Goal: Task Accomplishment & Management: Use online tool/utility

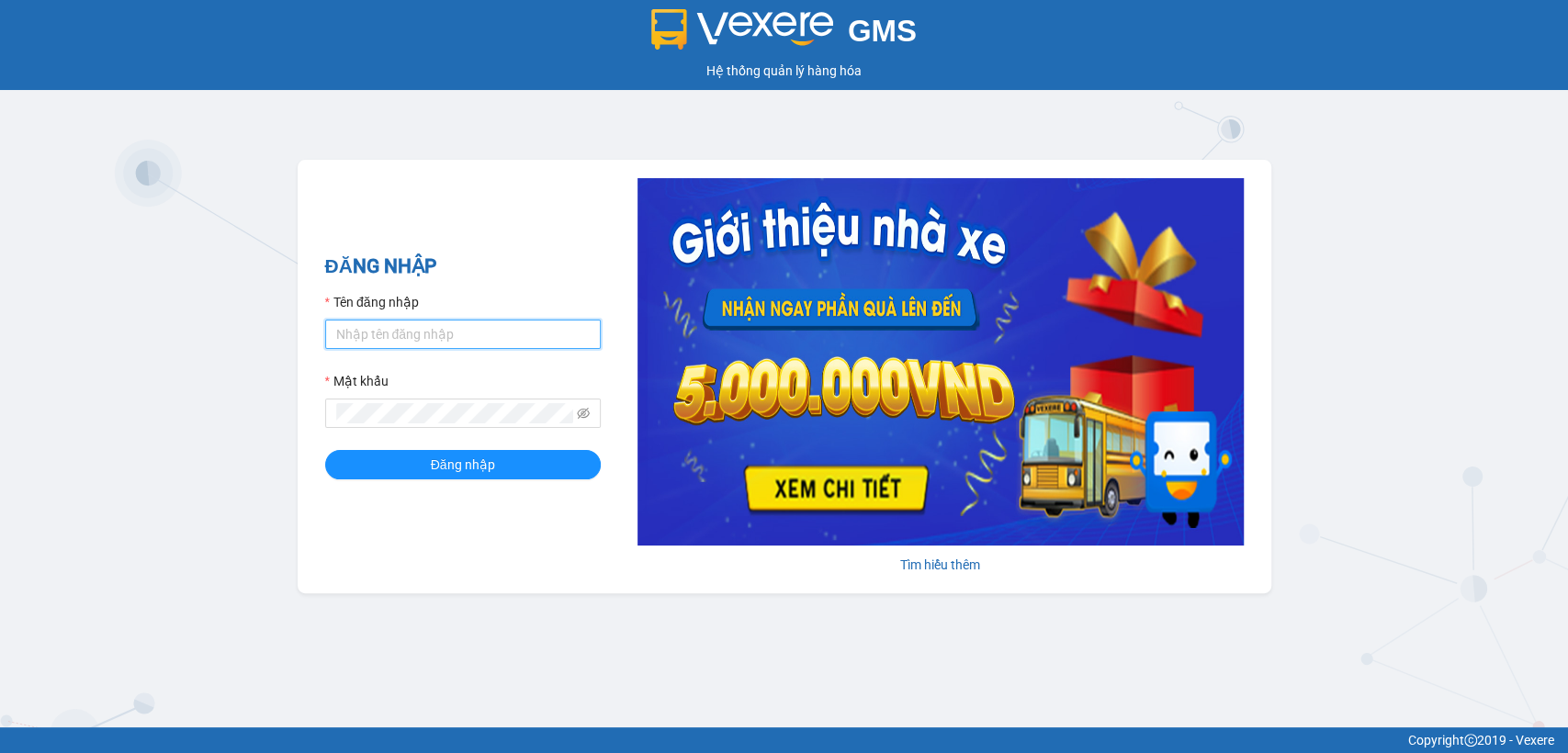
click at [392, 325] on input "Tên đăng nhập" at bounding box center [462, 335] width 275 height 30
type input "thanhttl.thoidai"
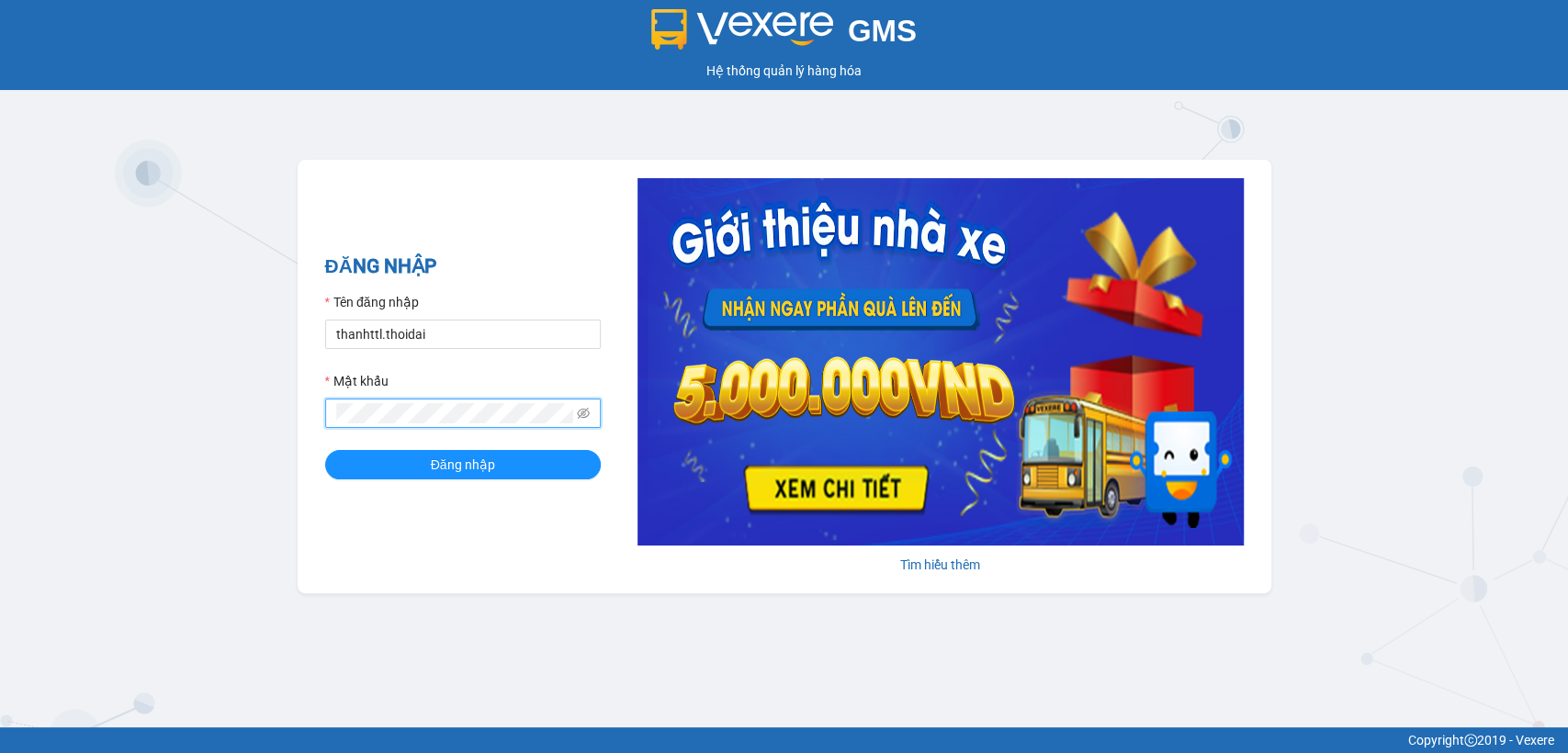
click at [325, 450] on button "Đăng nhập" at bounding box center [462, 465] width 275 height 30
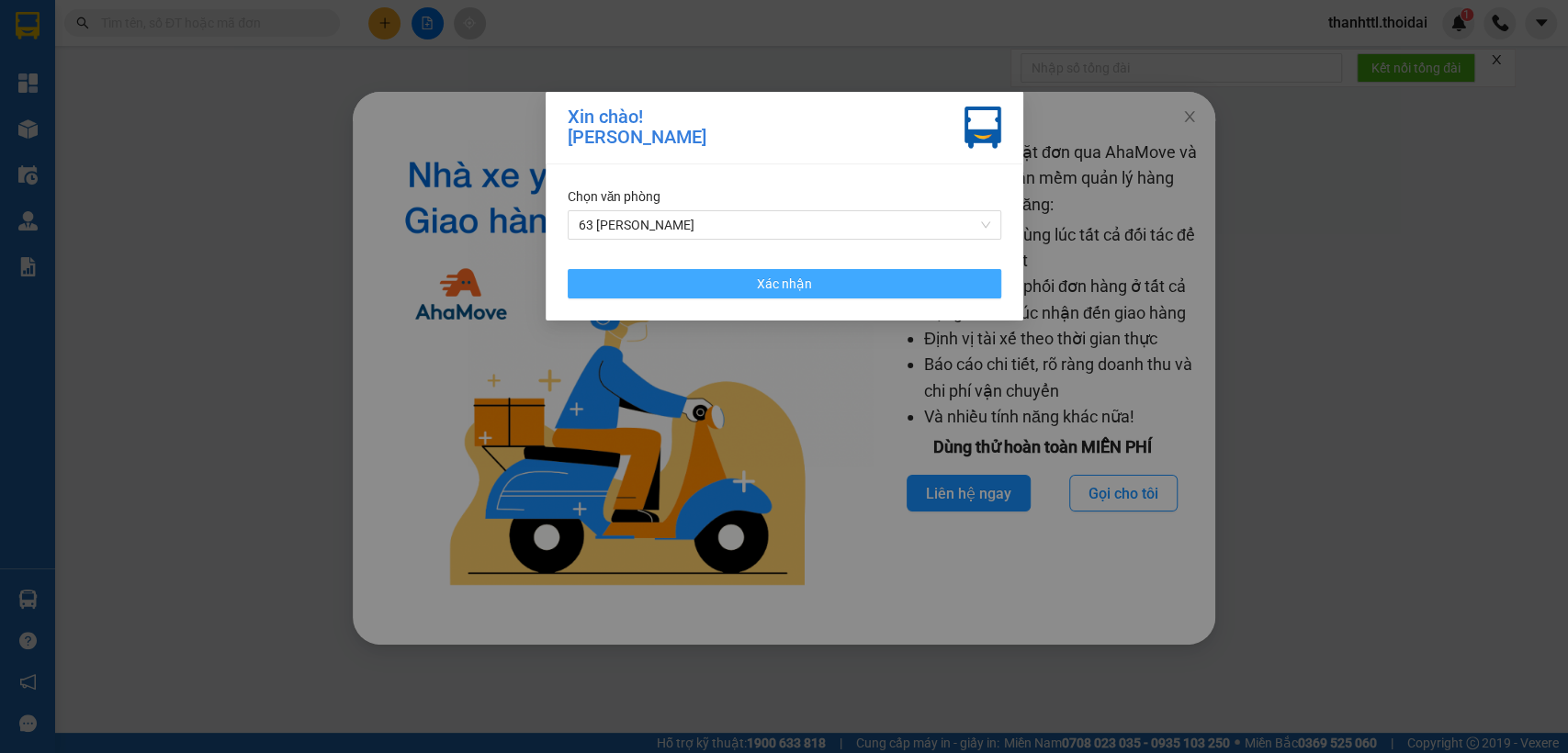
drag, startPoint x: 653, startPoint y: 284, endPoint x: 838, endPoint y: 224, distance: 194.5
click at [652, 284] on button "Xác nhận" at bounding box center [784, 284] width 433 height 30
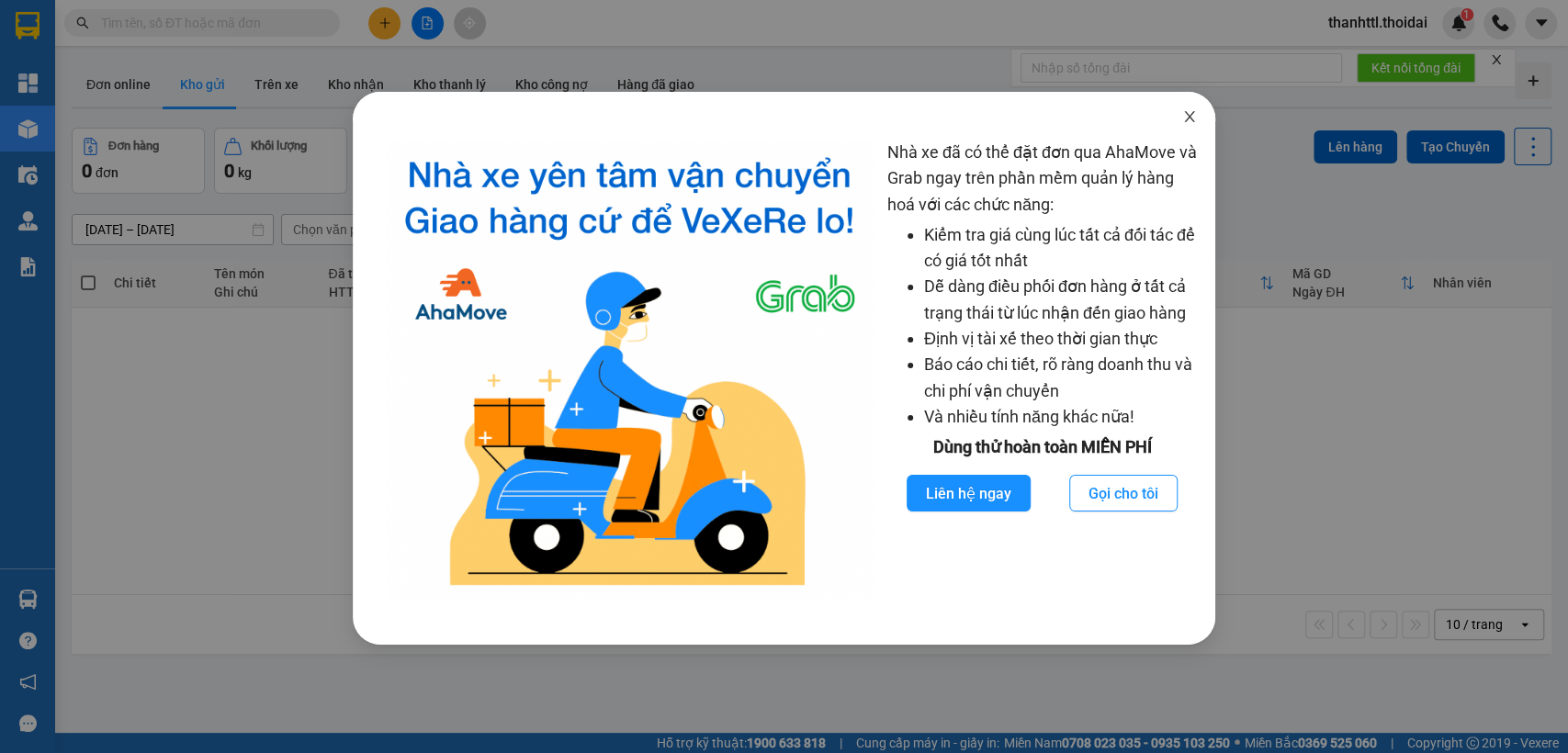
click at [1195, 113] on icon "close" at bounding box center [1190, 116] width 15 height 15
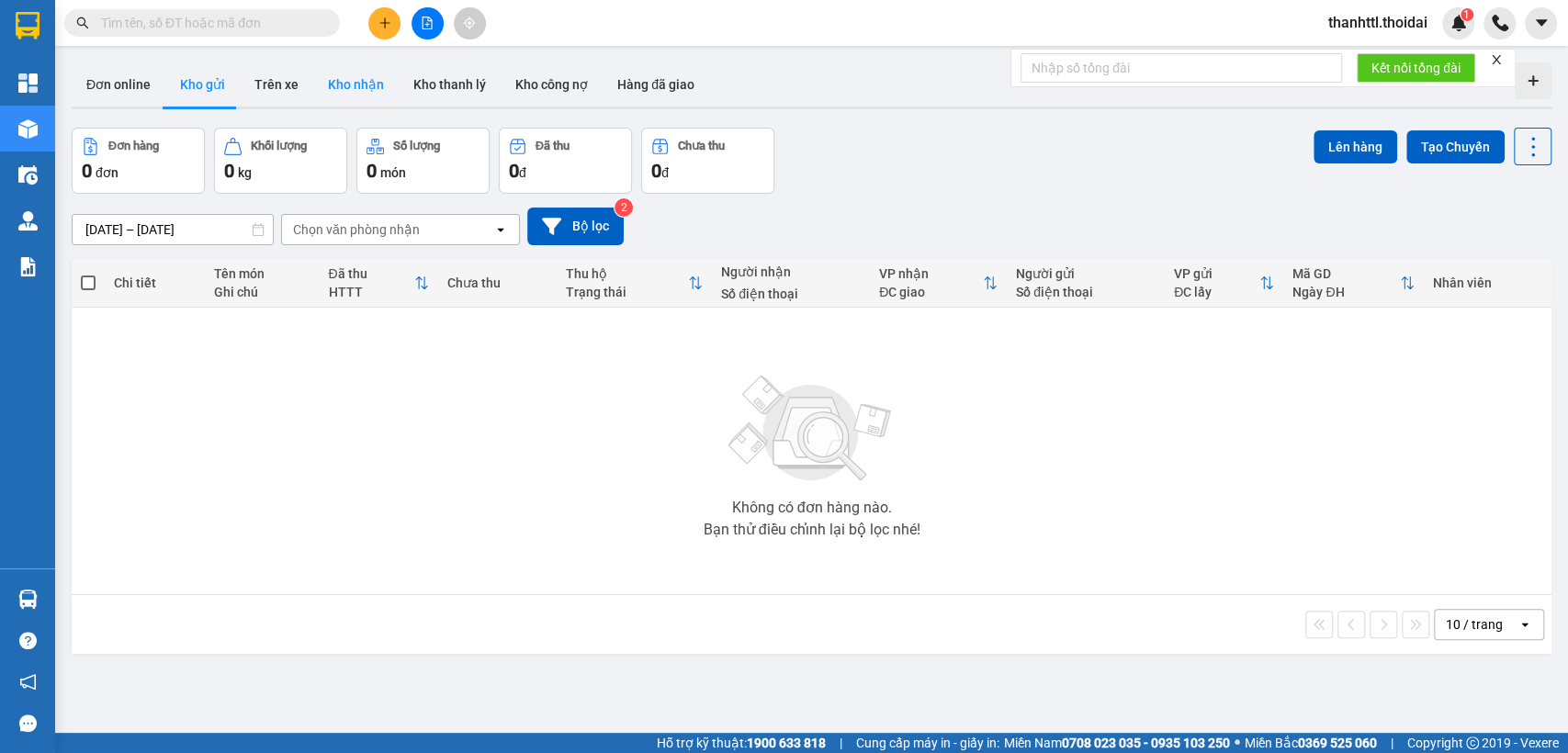
click at [352, 84] on button "Kho nhận" at bounding box center [355, 84] width 86 height 44
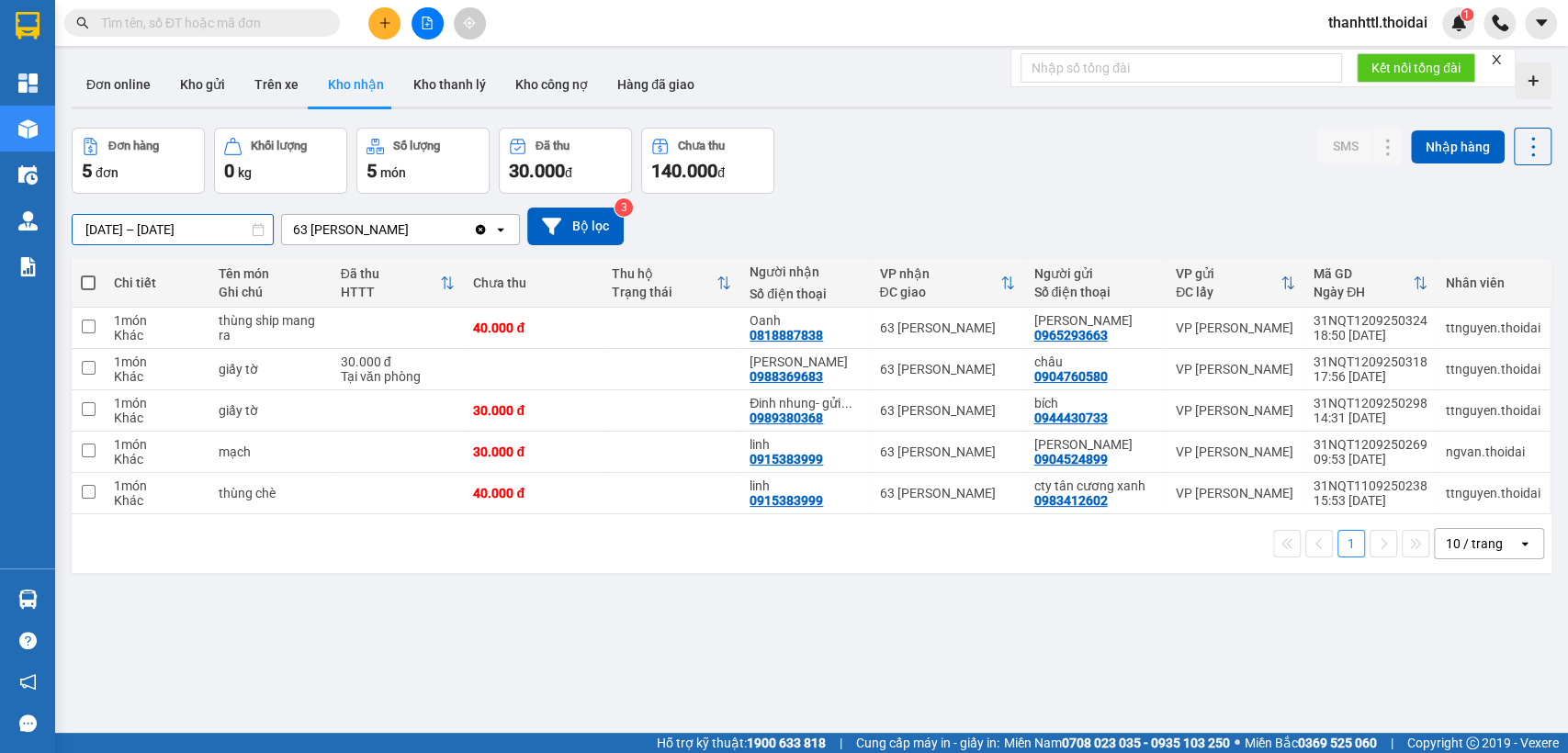
click at [153, 237] on div "ver 1.8.143 Đơn online Kho gửi Trên xe Kho nhận Kho thanh lý Kho công nợ Hàng đ…" at bounding box center [812, 431] width 1495 height 753
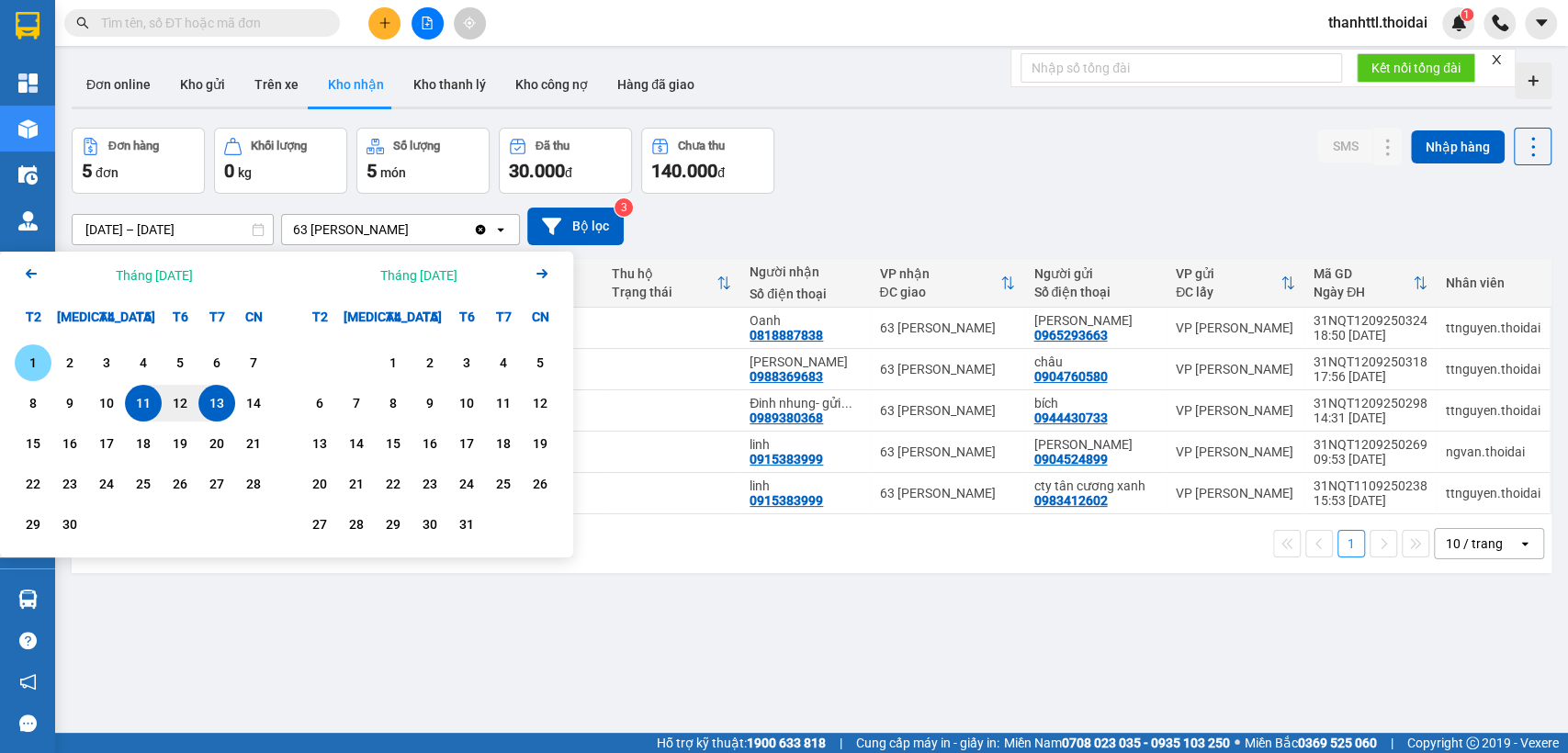
click at [33, 373] on div "1" at bounding box center [33, 362] width 26 height 22
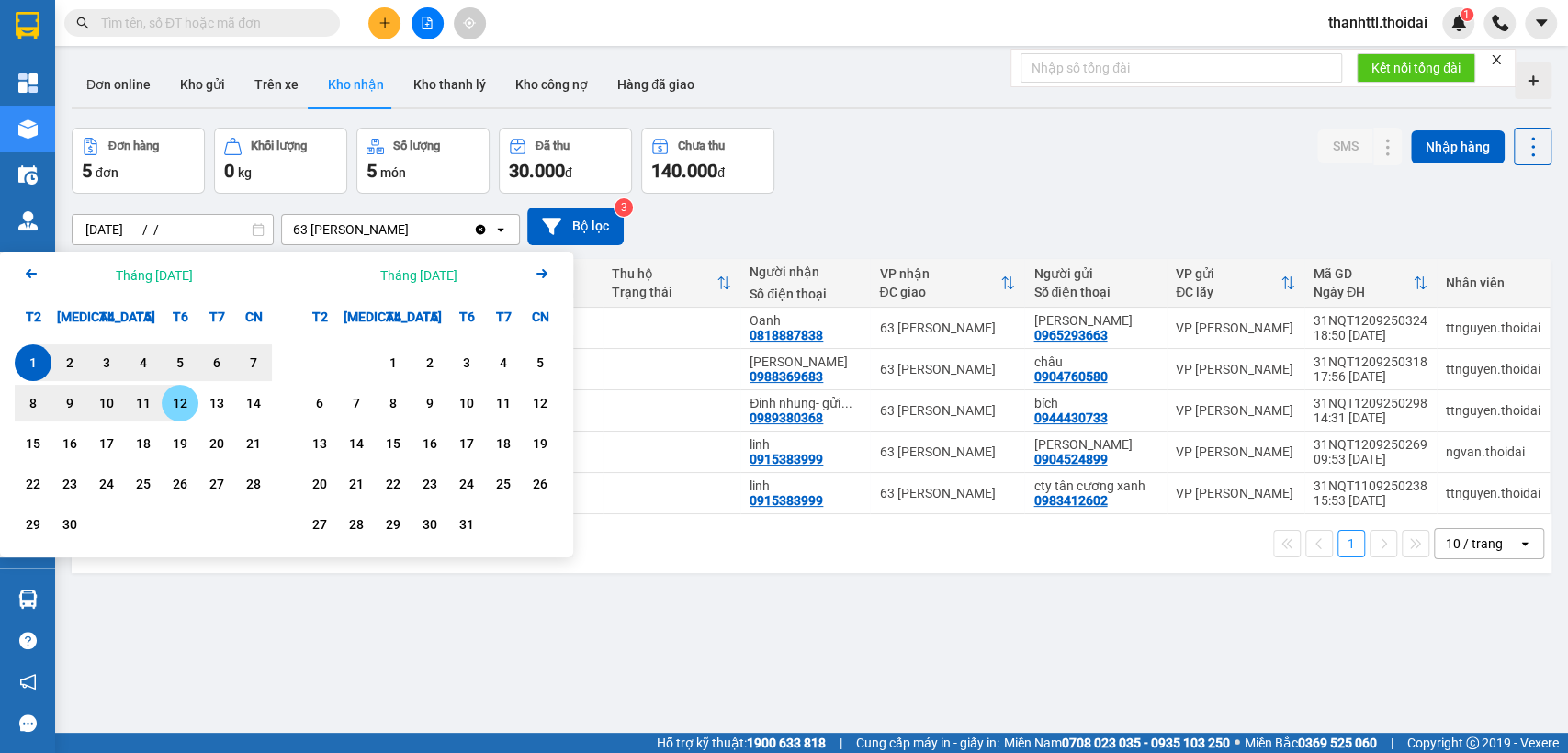
click at [176, 407] on div "12" at bounding box center [180, 403] width 26 height 22
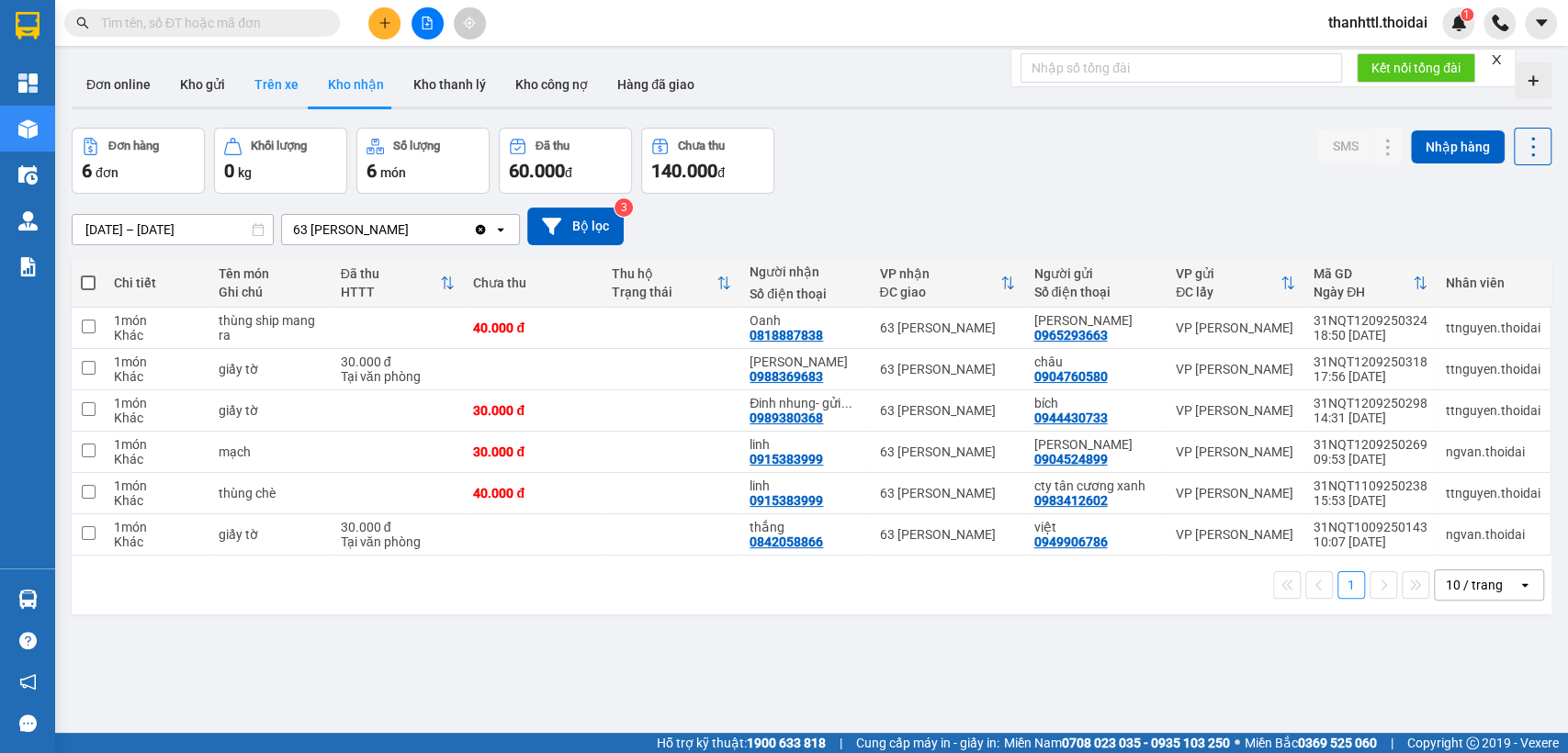
click at [288, 88] on button "Trên xe" at bounding box center [276, 84] width 73 height 44
type input "[DATE] – [DATE]"
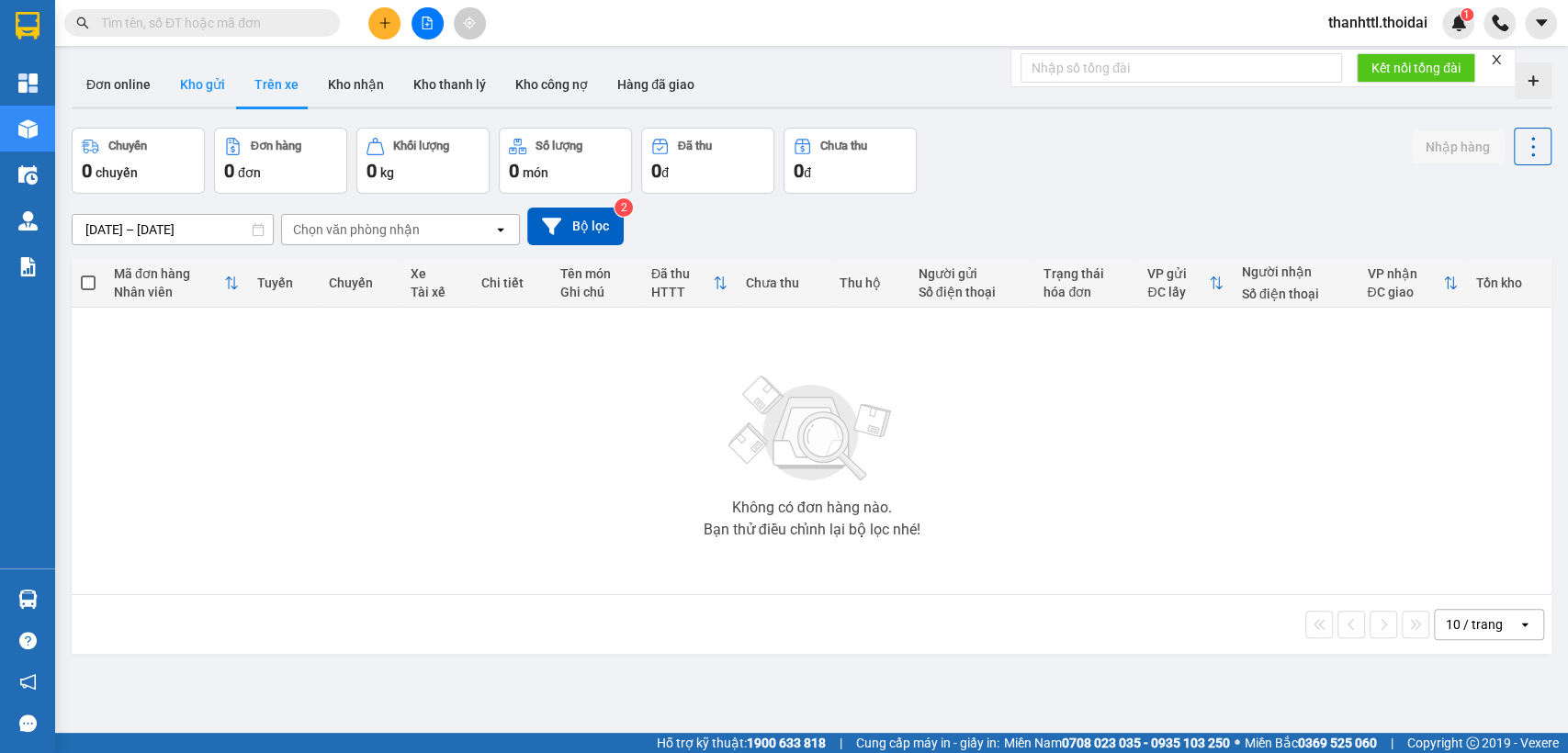
click at [215, 87] on button "Kho gửi" at bounding box center [201, 84] width 74 height 44
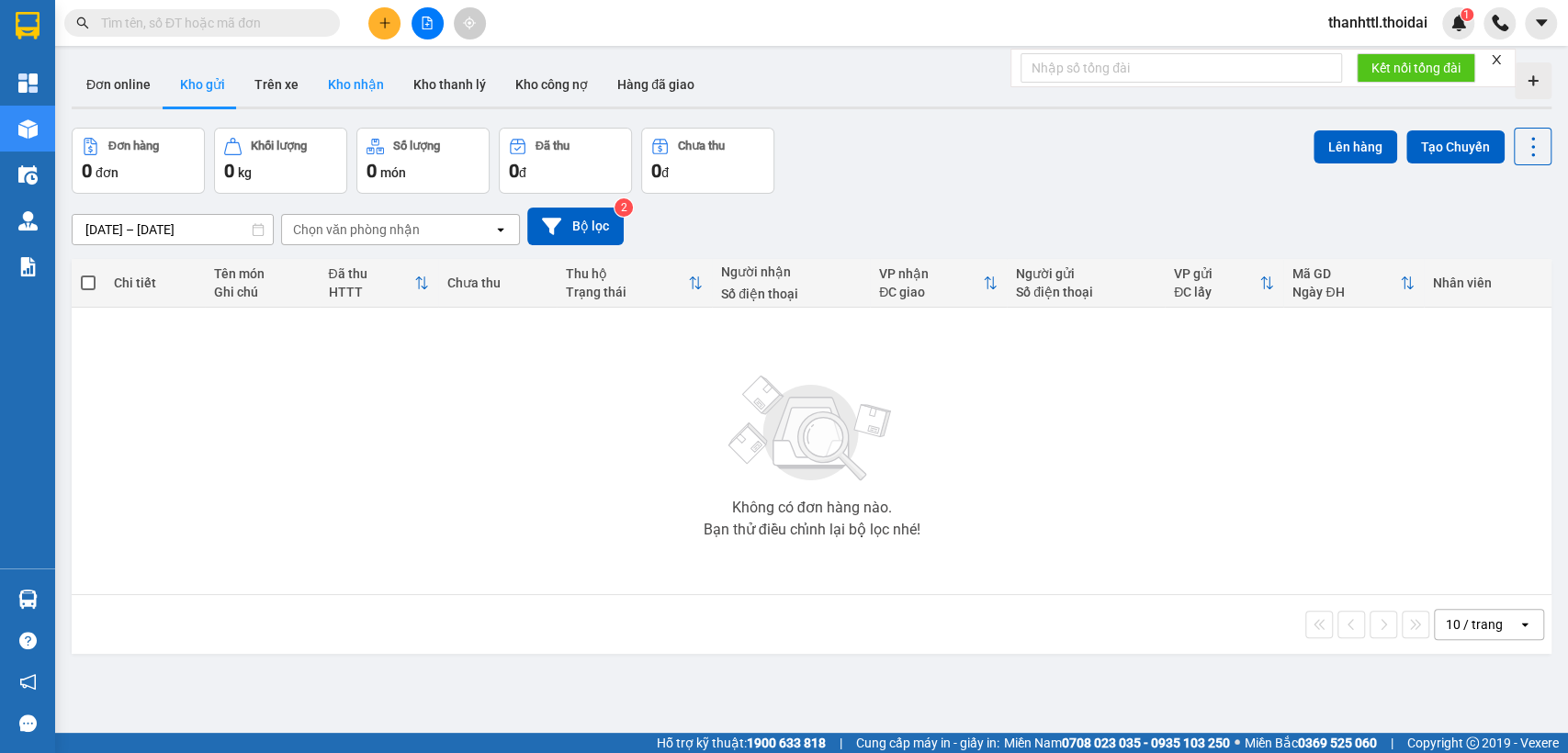
click at [358, 89] on button "Kho nhận" at bounding box center [355, 84] width 86 height 44
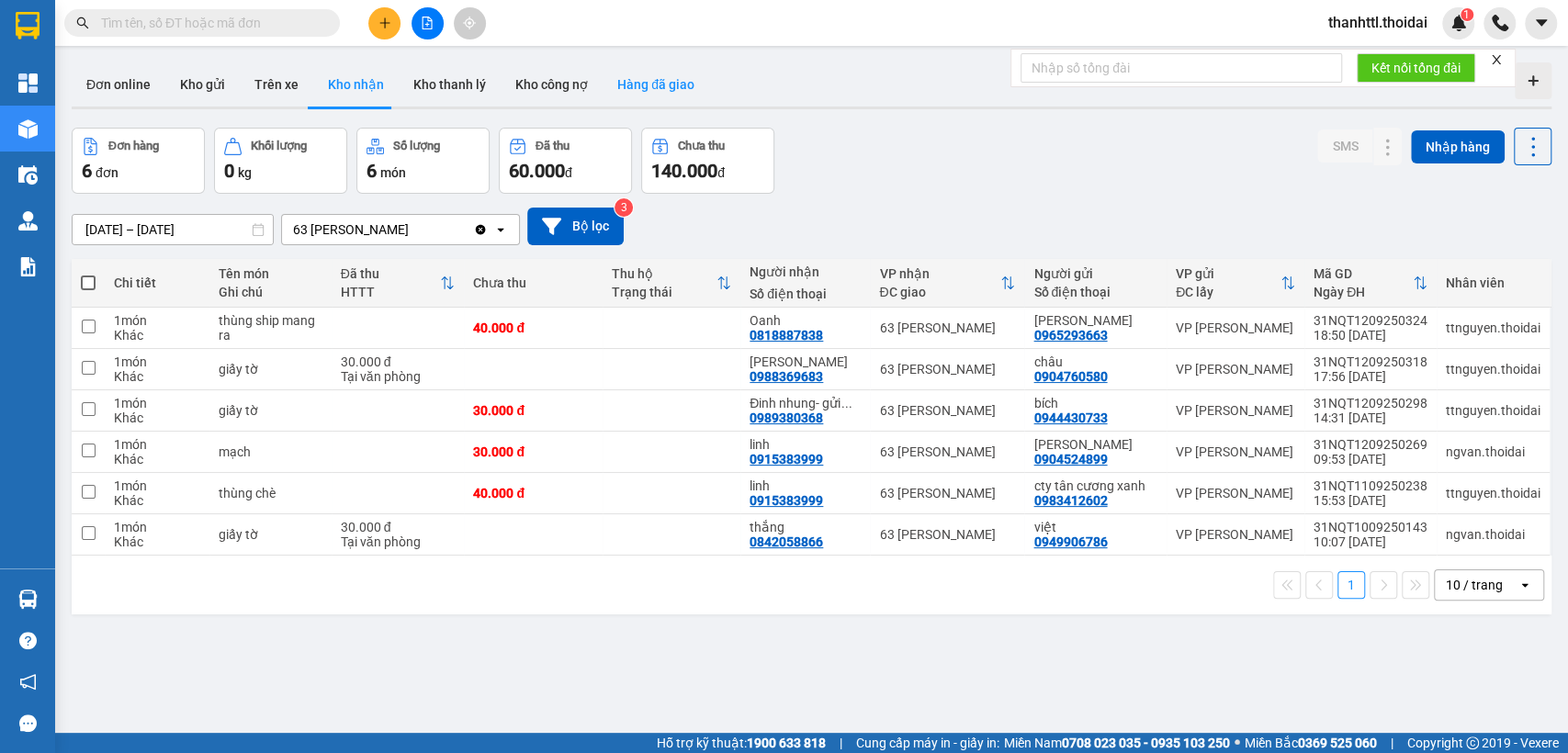
click at [648, 83] on button "Hàng đã giao" at bounding box center [656, 84] width 107 height 44
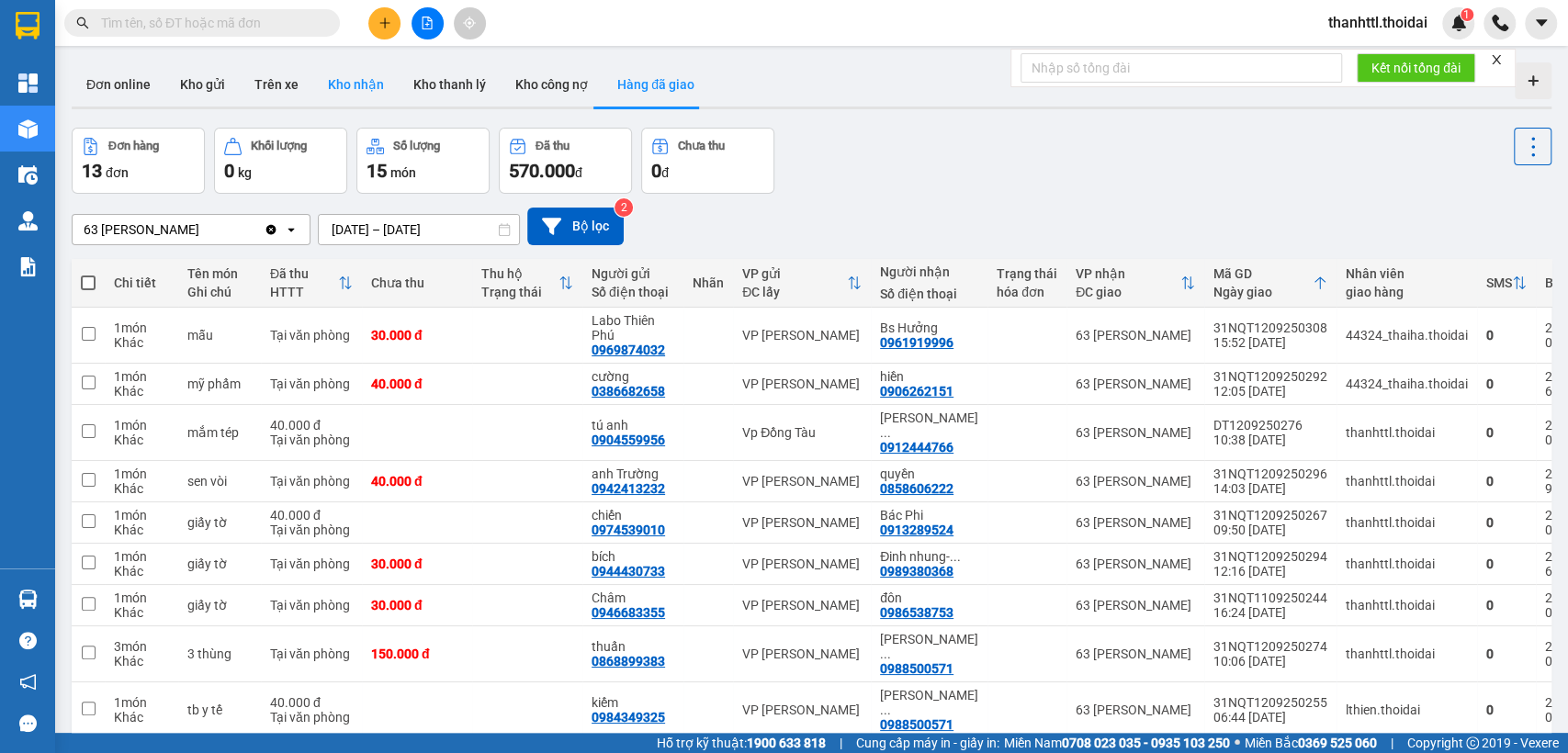
click at [346, 81] on button "Kho nhận" at bounding box center [355, 84] width 86 height 44
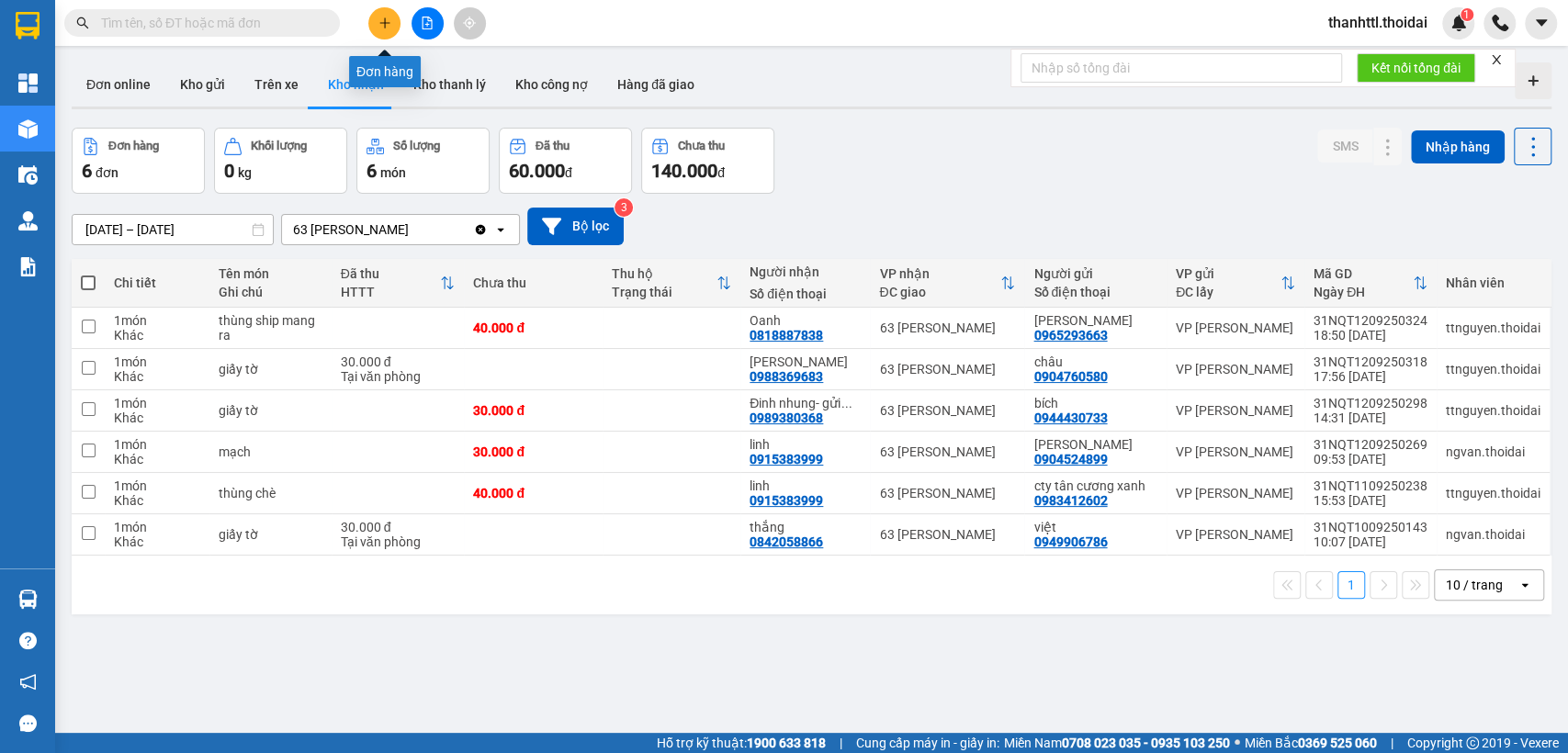
click at [384, 17] on icon "plus" at bounding box center [384, 23] width 13 height 13
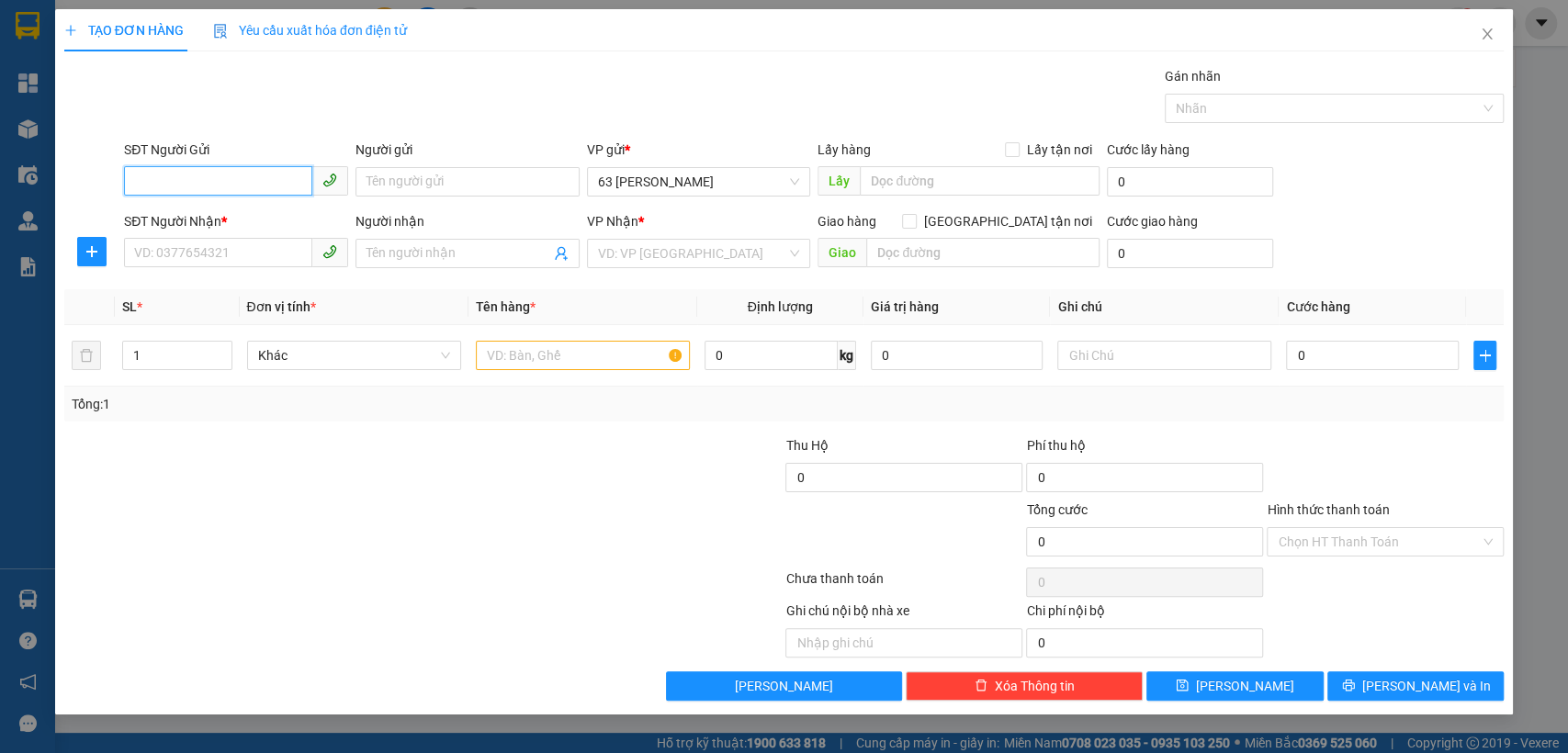
click at [256, 186] on input "SĐT Người Gửi" at bounding box center [218, 181] width 189 height 30
click at [245, 213] on div "0915882999 - c Thuý" at bounding box center [236, 218] width 202 height 20
type input "0915882999"
type input "c Thuý"
type input "0915882999"
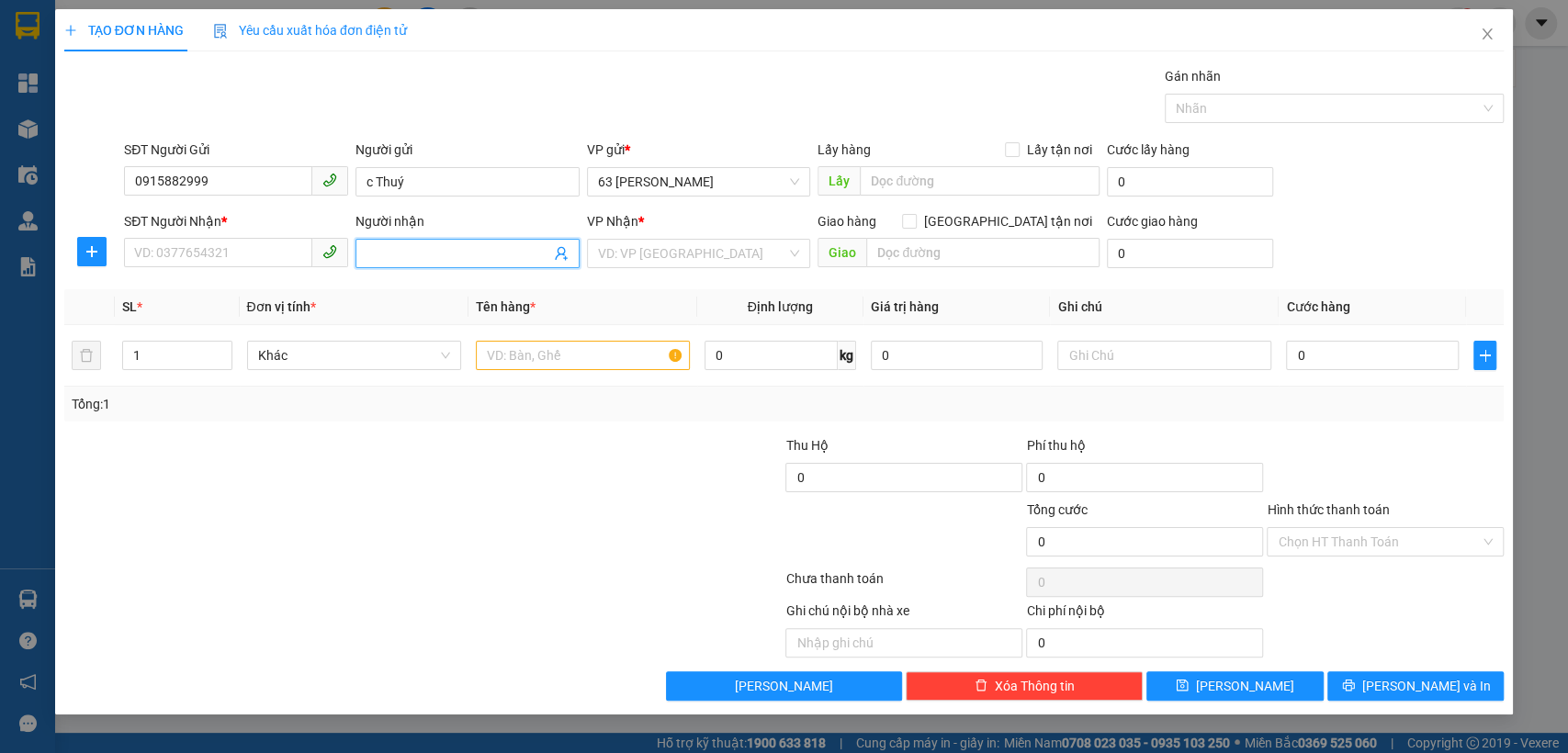
click at [424, 258] on input "Người nhận" at bounding box center [458, 254] width 184 height 20
click at [249, 245] on input "SĐT Người Nhận *" at bounding box center [218, 253] width 189 height 30
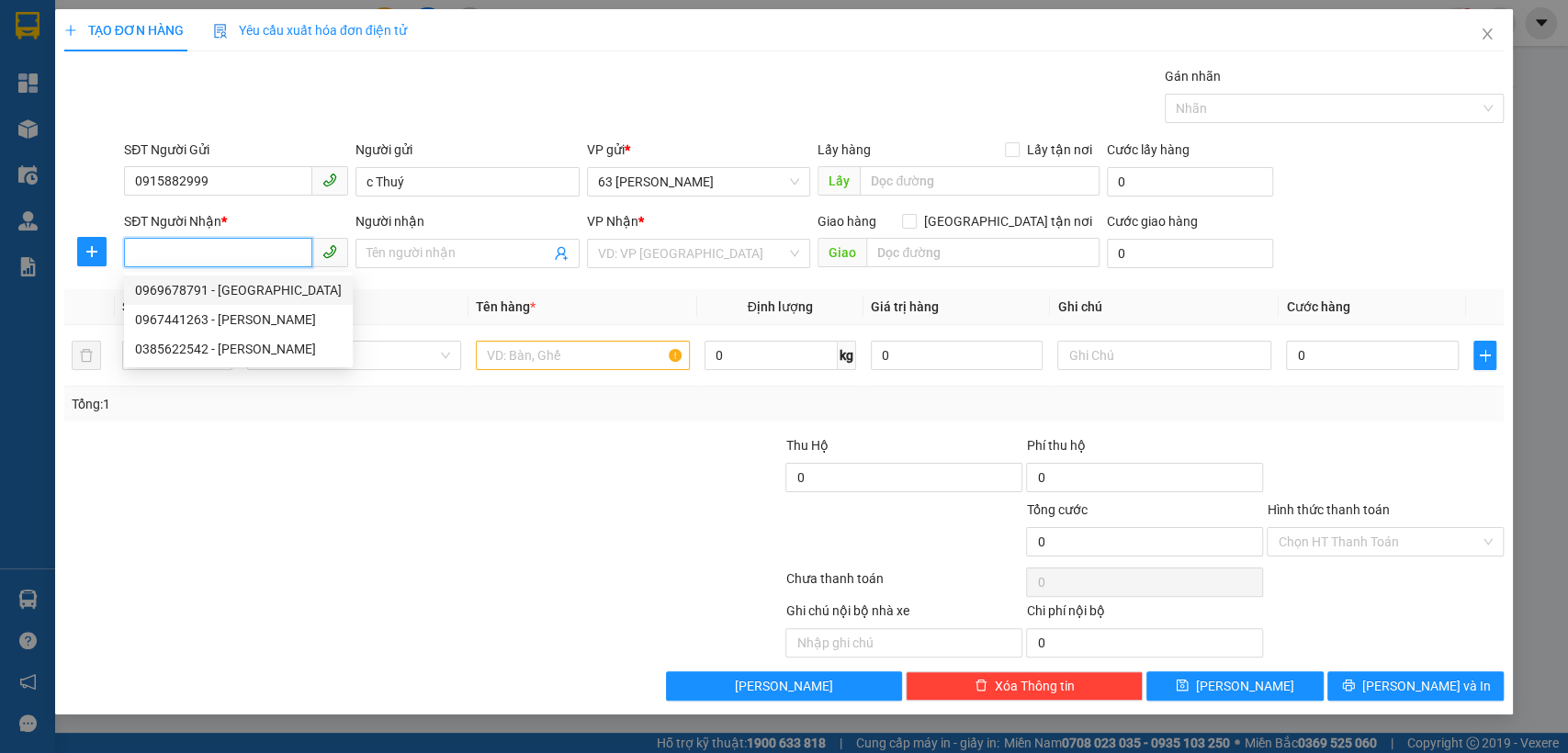
click at [265, 294] on div "0969678791 - [GEOGRAPHIC_DATA]" at bounding box center [238, 290] width 206 height 20
type input "0969678791"
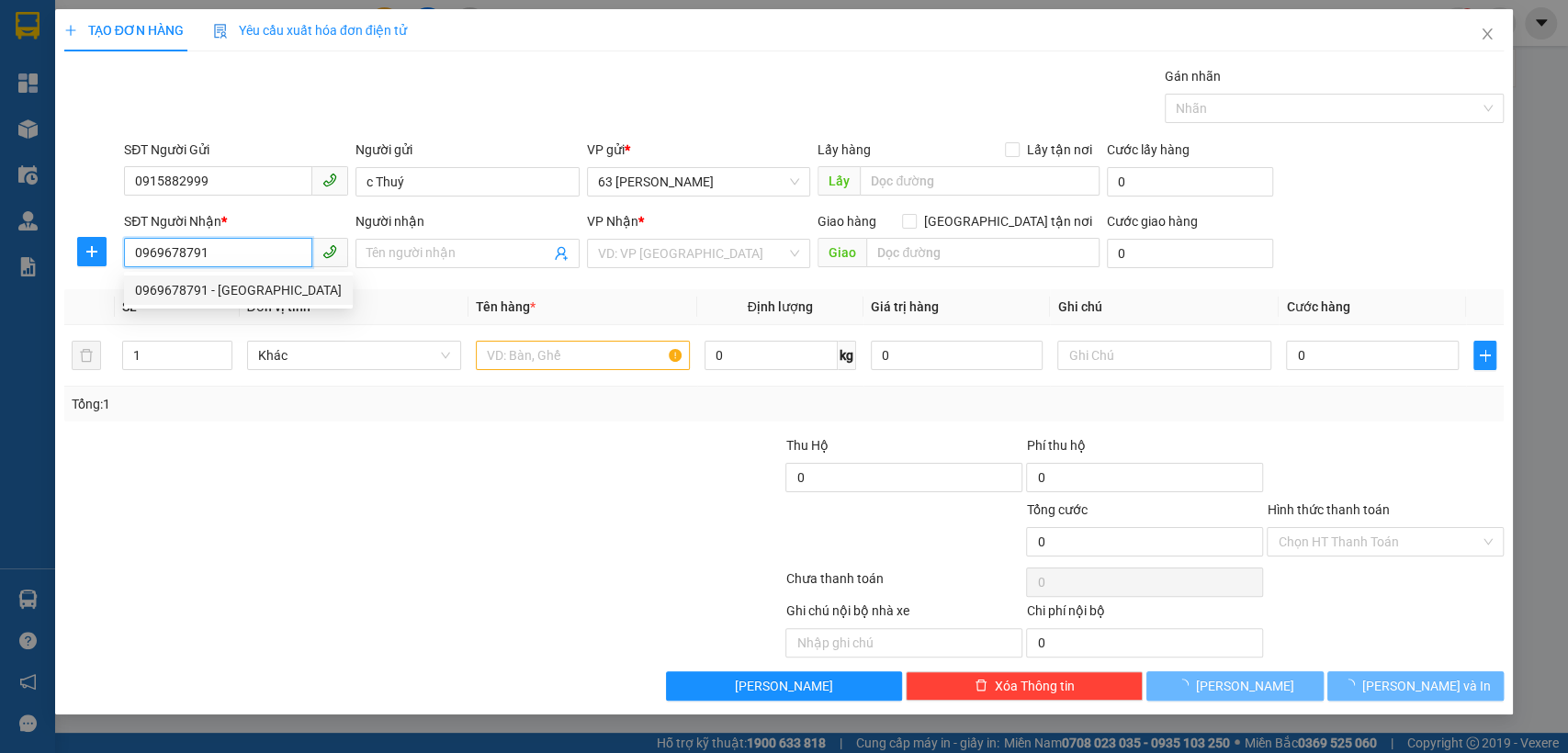
type input "Việt Anh"
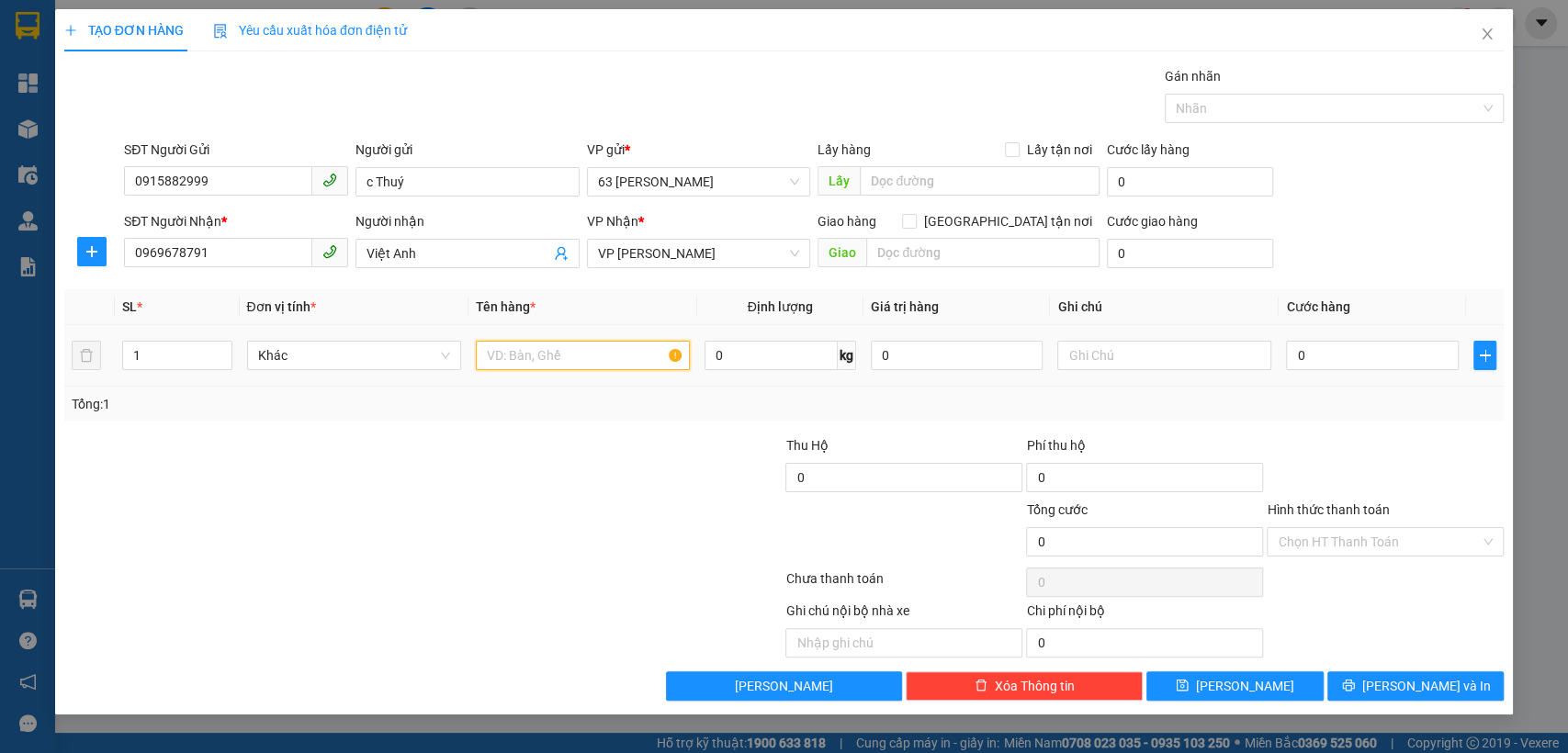
click at [574, 358] on input "text" at bounding box center [583, 355] width 214 height 30
type input "mẫu xn"
type input "3"
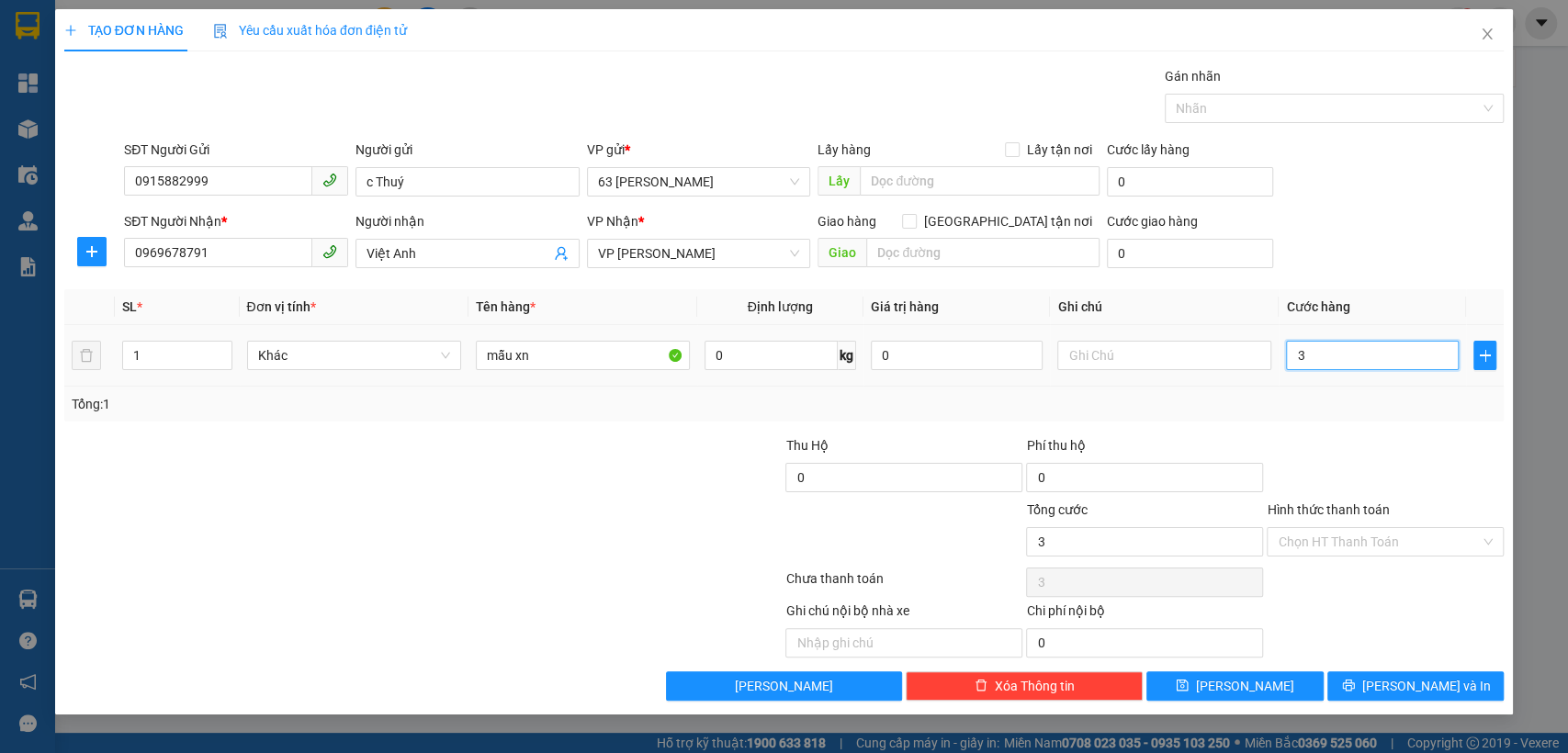
type input "30"
type input "300"
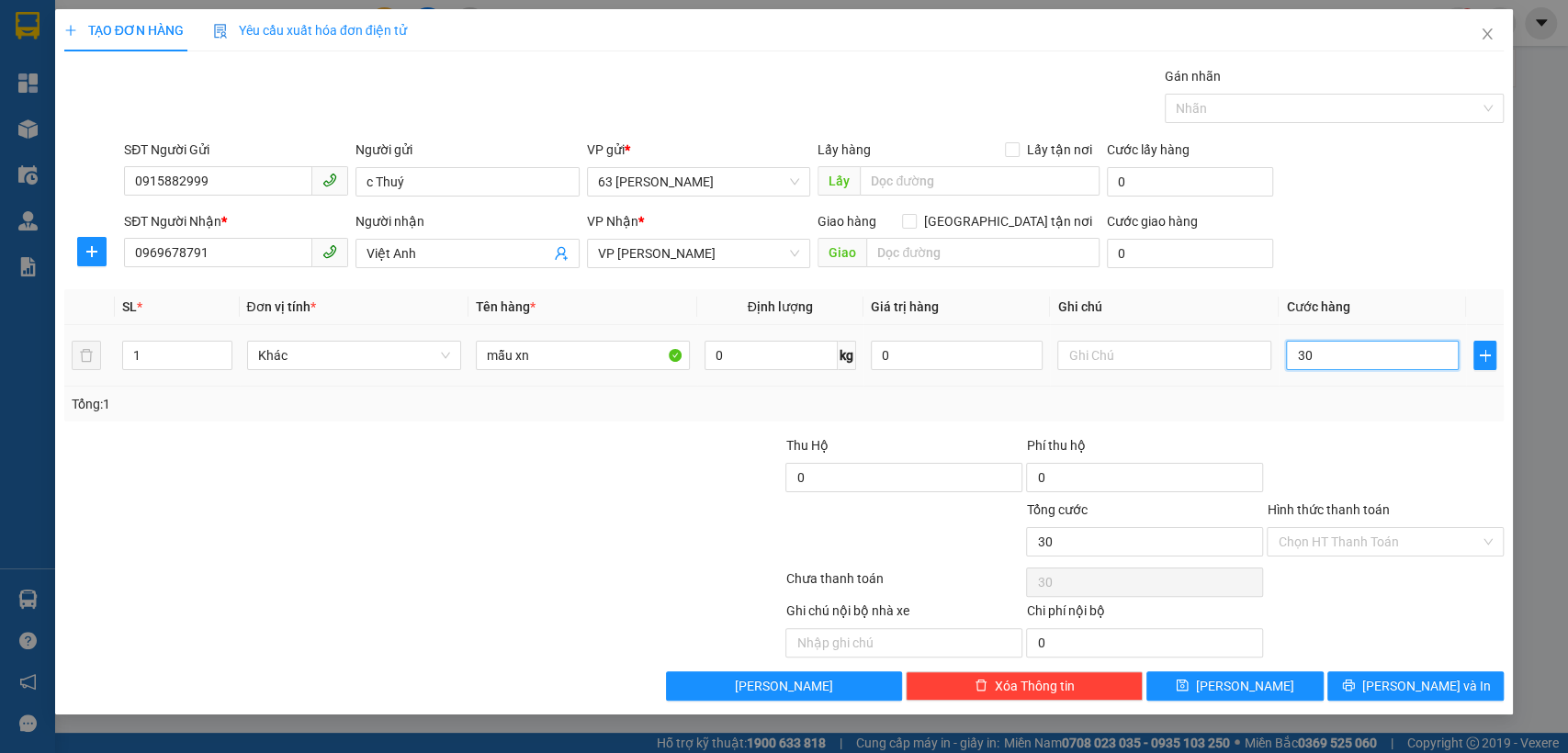
type input "300"
type input "3.000"
type input "30.000"
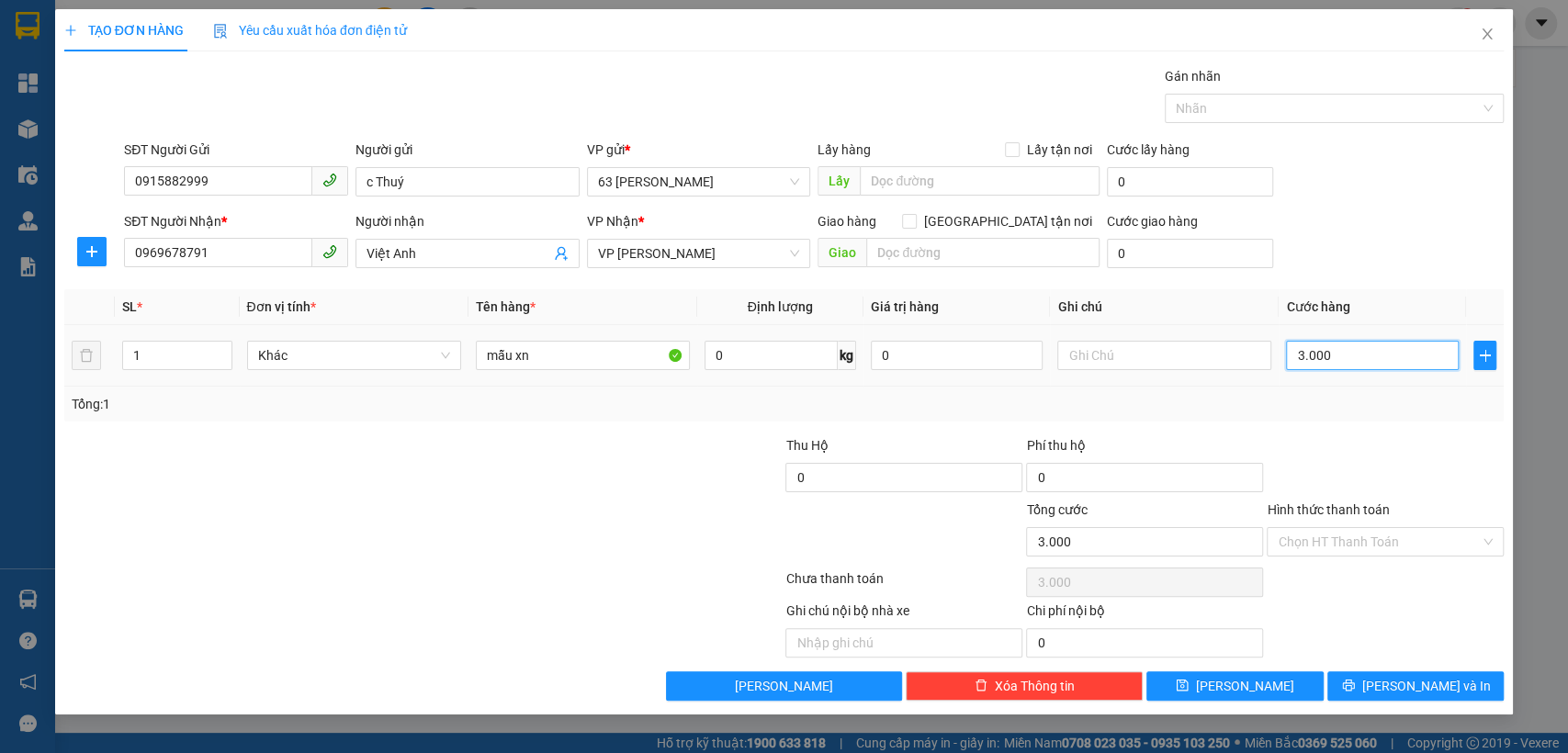
type input "30.000"
click at [1368, 689] on button "[PERSON_NAME] và In" at bounding box center [1416, 686] width 177 height 30
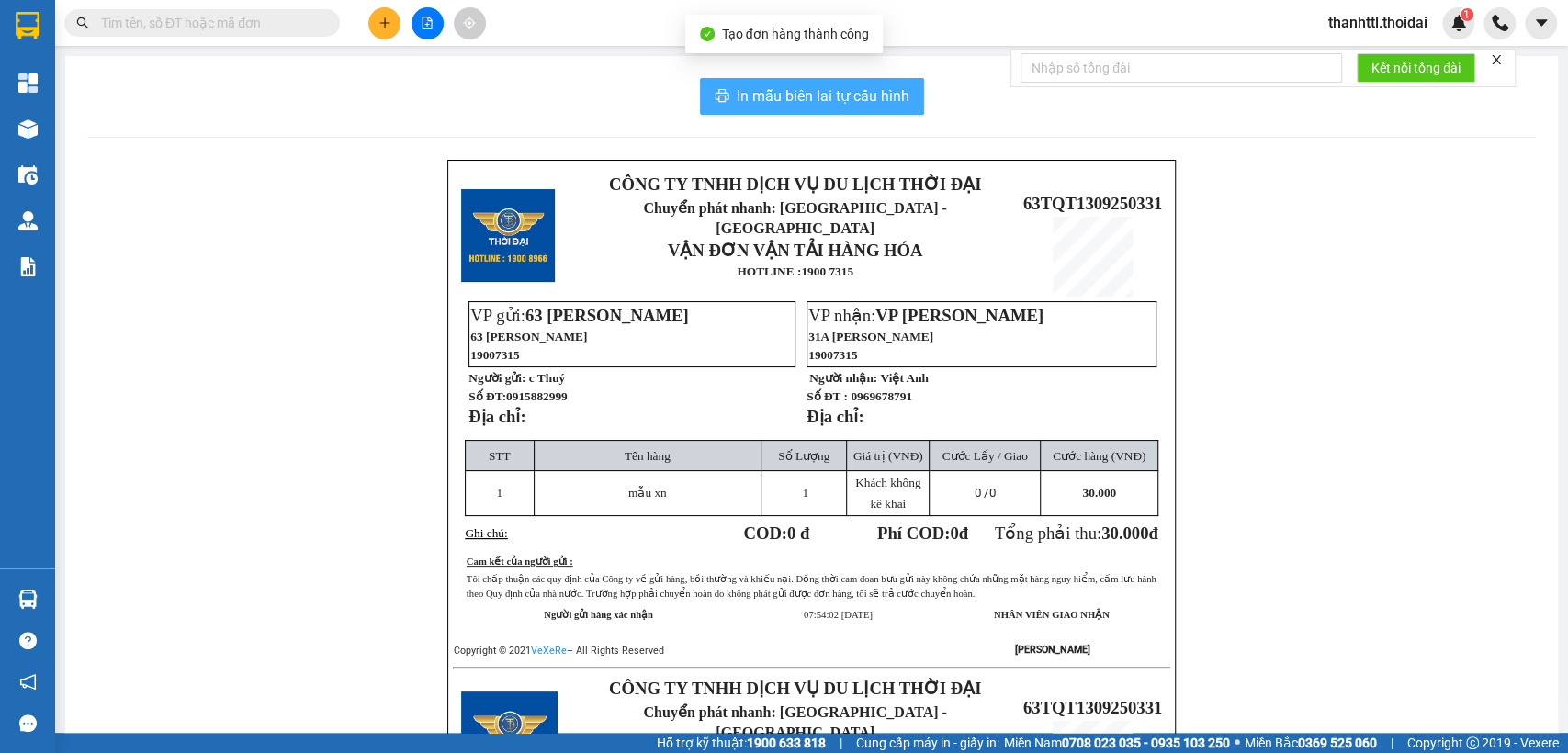
click at [863, 98] on span "In mẫu biên lai tự cấu hình" at bounding box center [823, 96] width 173 height 23
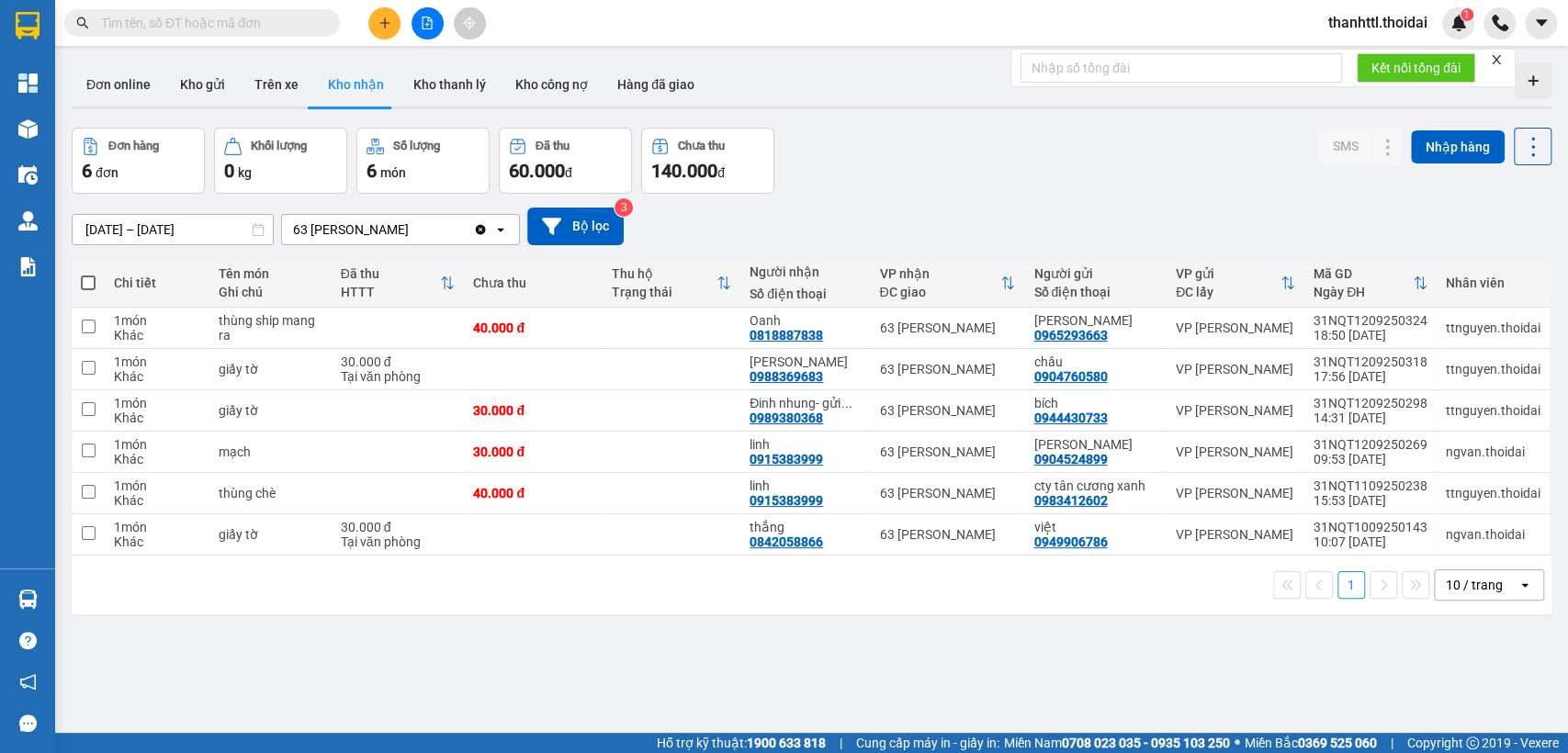
click at [258, 31] on input "text" at bounding box center [209, 23] width 217 height 20
click at [390, 33] on button at bounding box center [384, 23] width 33 height 33
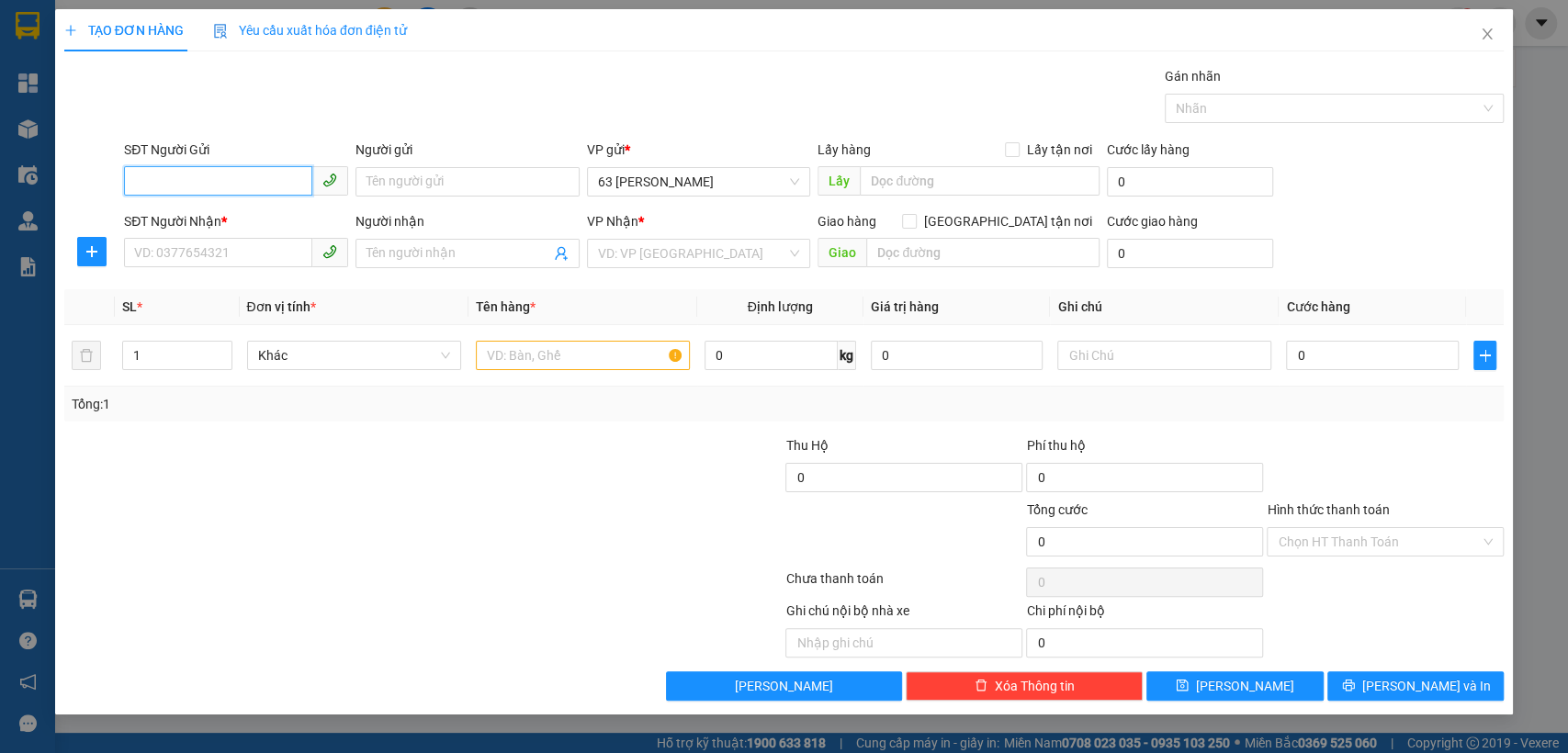
click at [214, 188] on input "SĐT Người Gửi" at bounding box center [218, 181] width 189 height 30
click at [240, 212] on div "0915882999 - c Thuý" at bounding box center [236, 218] width 202 height 20
type input "0915882999"
type input "c Thuý"
type input "0915882999"
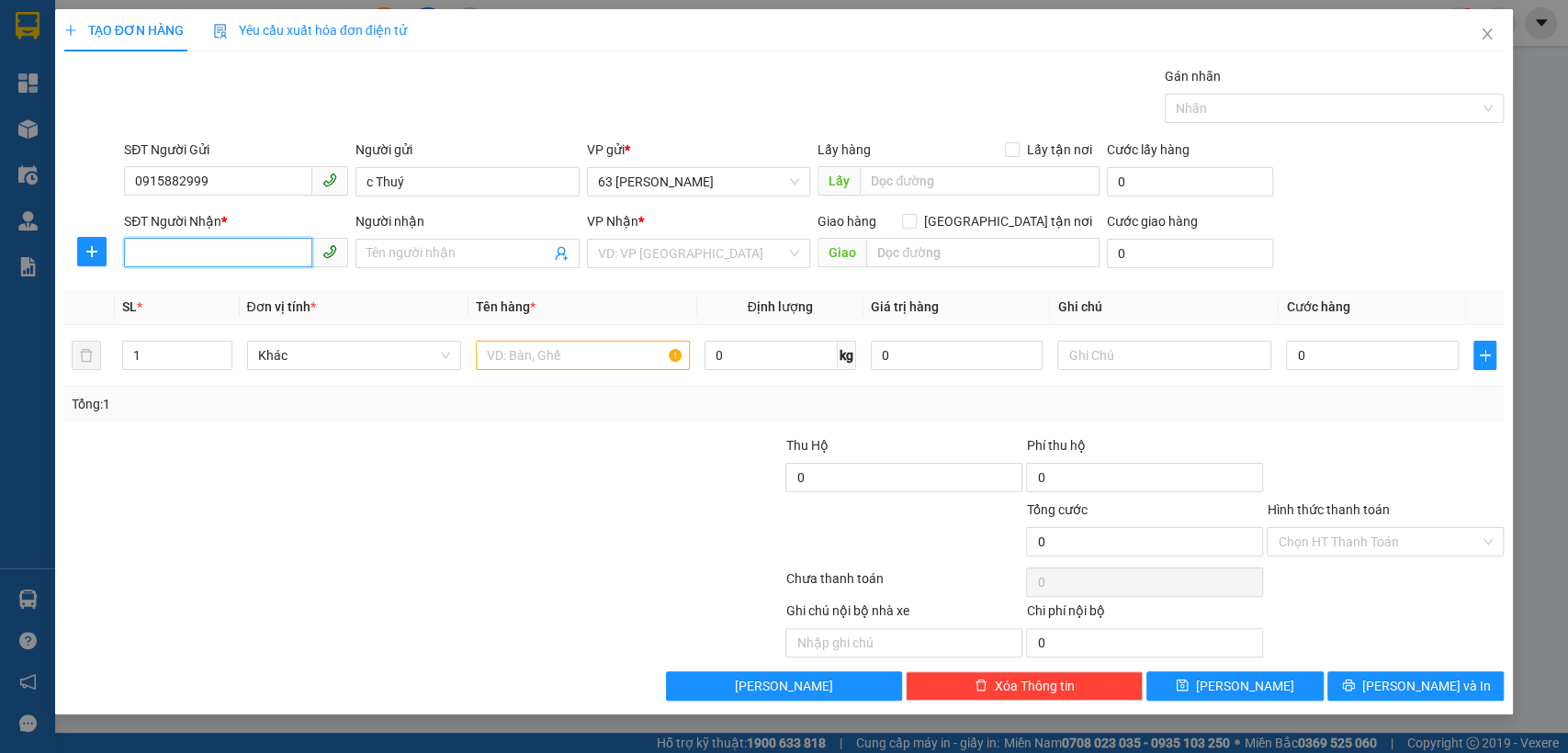
click at [233, 260] on input "SĐT Người Nhận *" at bounding box center [218, 253] width 189 height 30
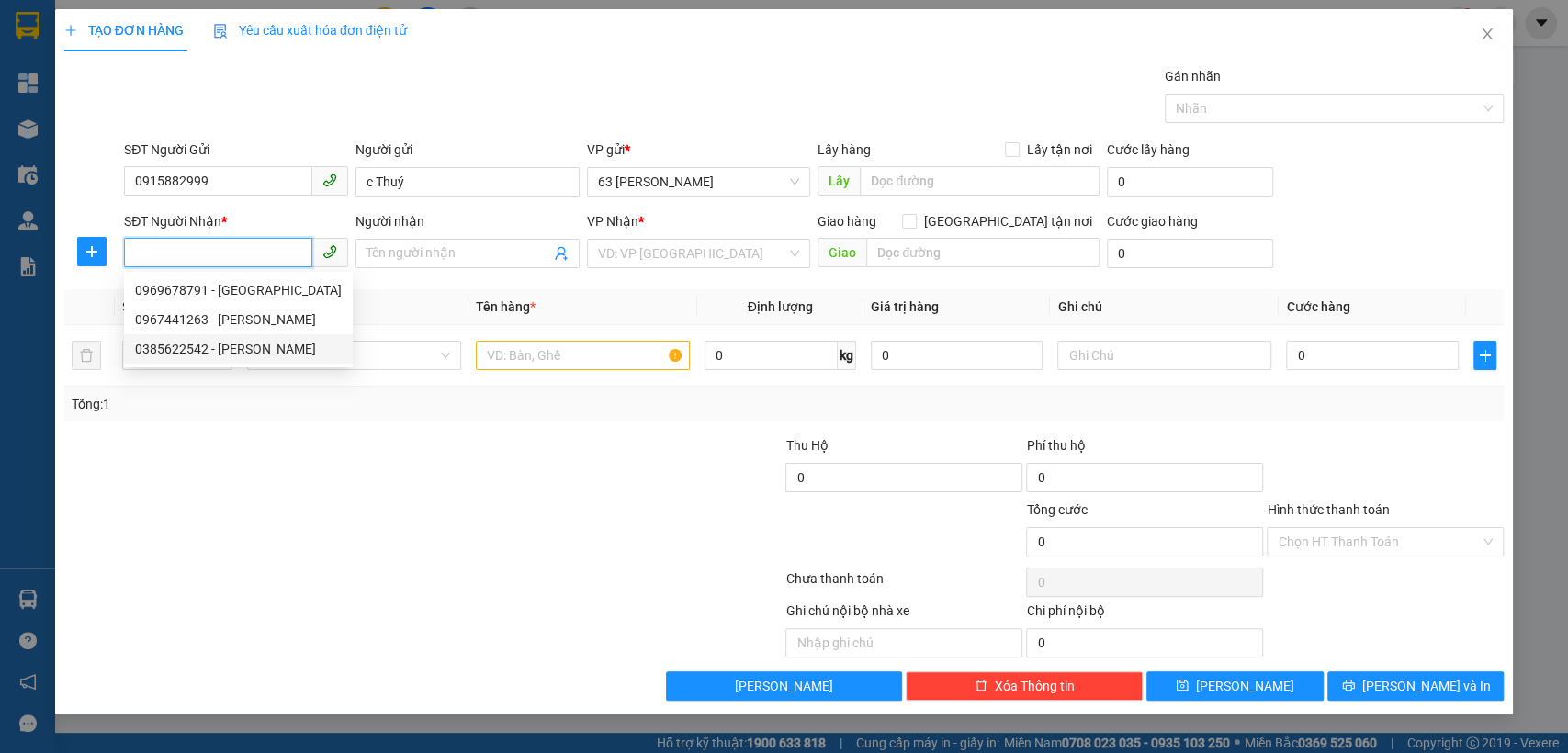
click at [251, 349] on div "0385622542 - [PERSON_NAME]" at bounding box center [238, 348] width 206 height 20
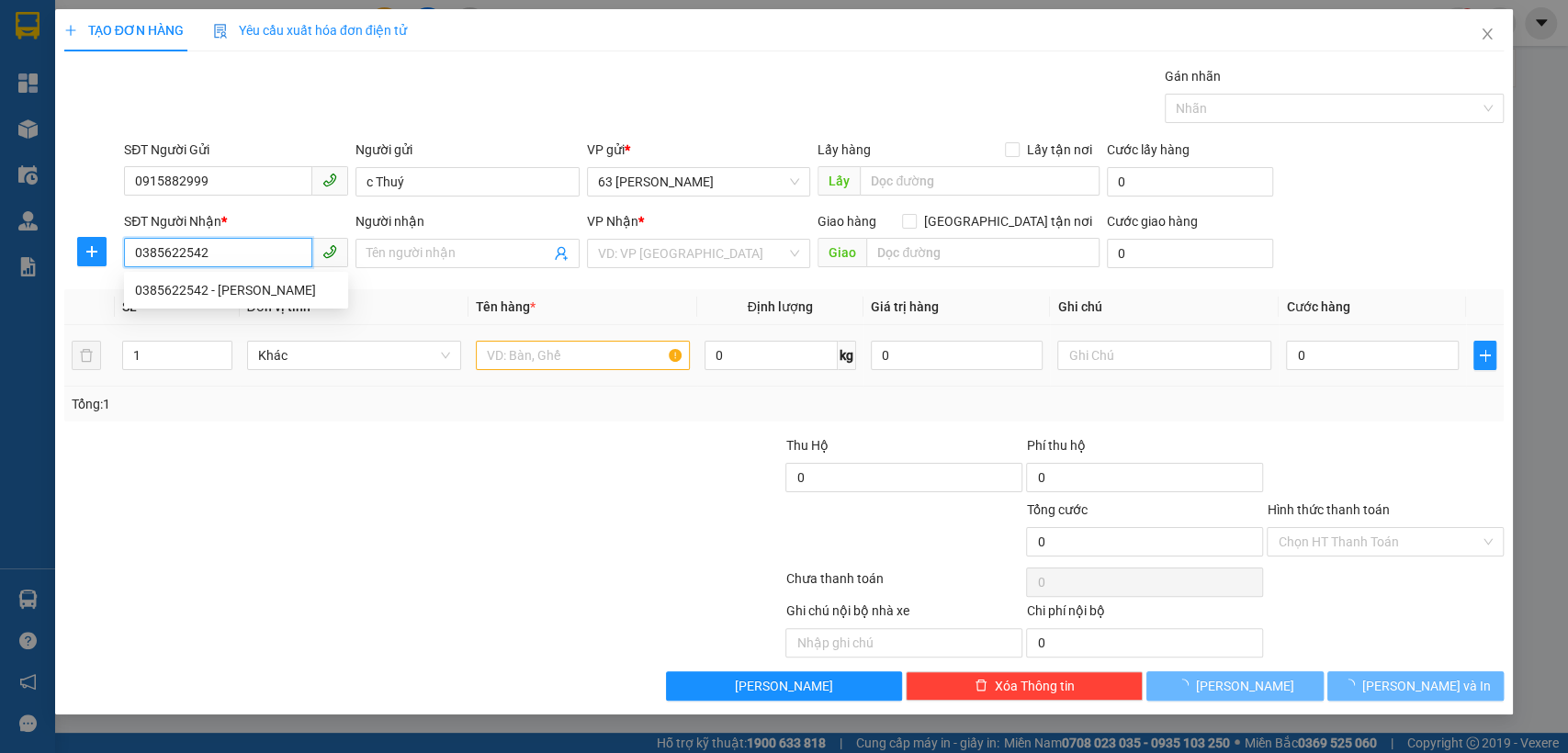
type input "0385622542"
type input "[PERSON_NAME]"
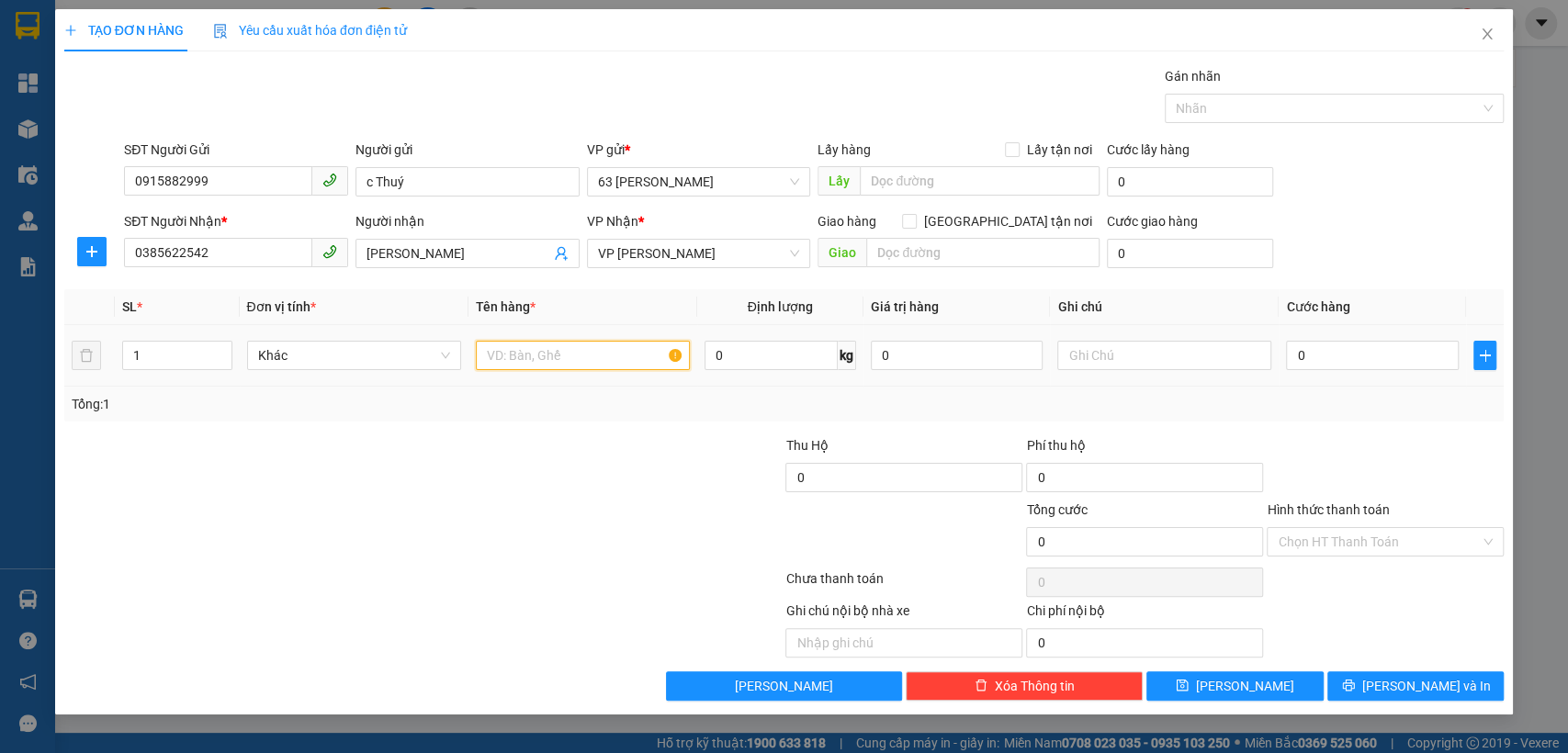
click at [613, 363] on input "text" at bounding box center [583, 355] width 214 height 30
type input "mẫu xn"
click at [1378, 369] on input "0" at bounding box center [1372, 355] width 173 height 30
click at [1396, 687] on button "[PERSON_NAME] và In" at bounding box center [1416, 686] width 177 height 30
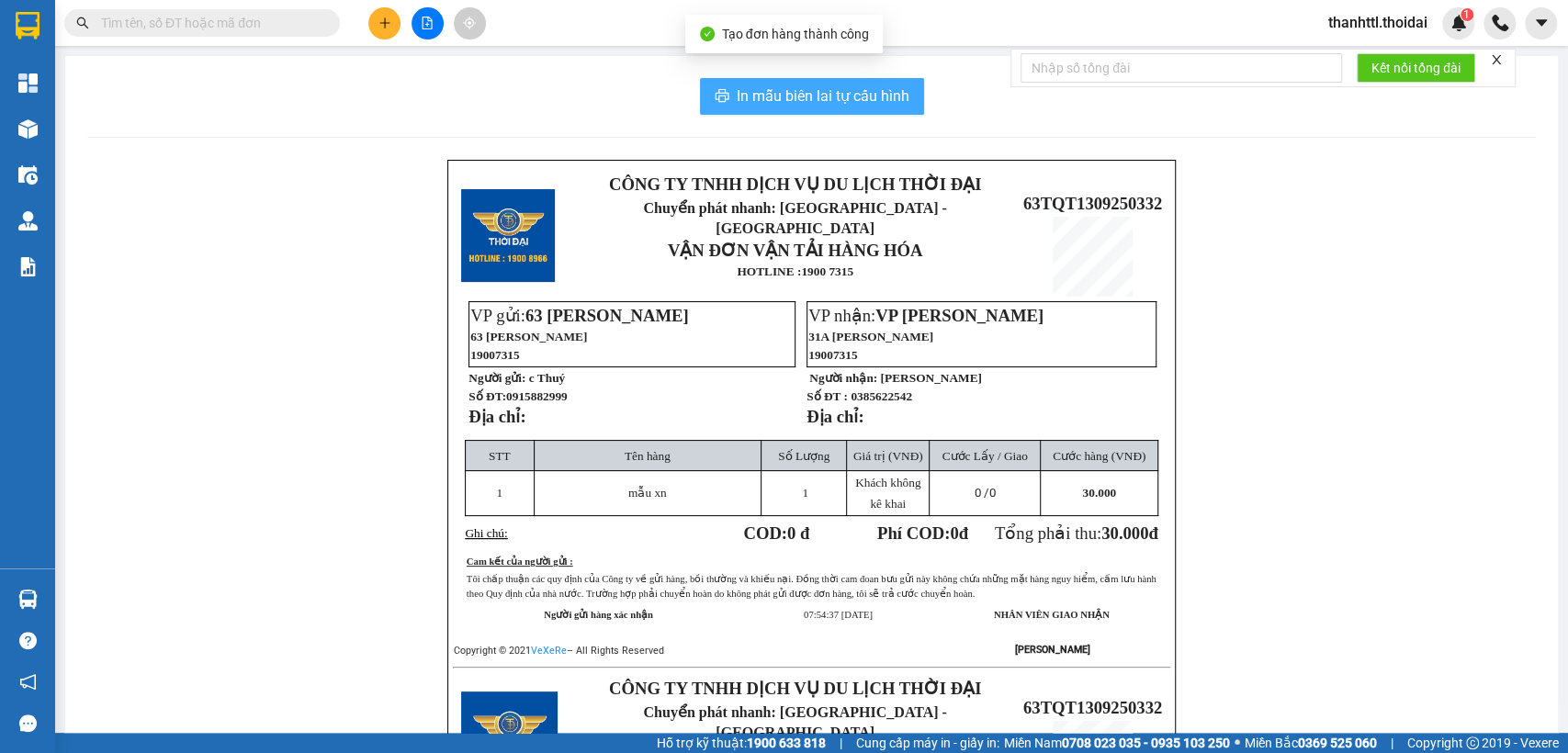
click at [780, 92] on span "In mẫu biên lai tự cấu hình" at bounding box center [823, 96] width 173 height 23
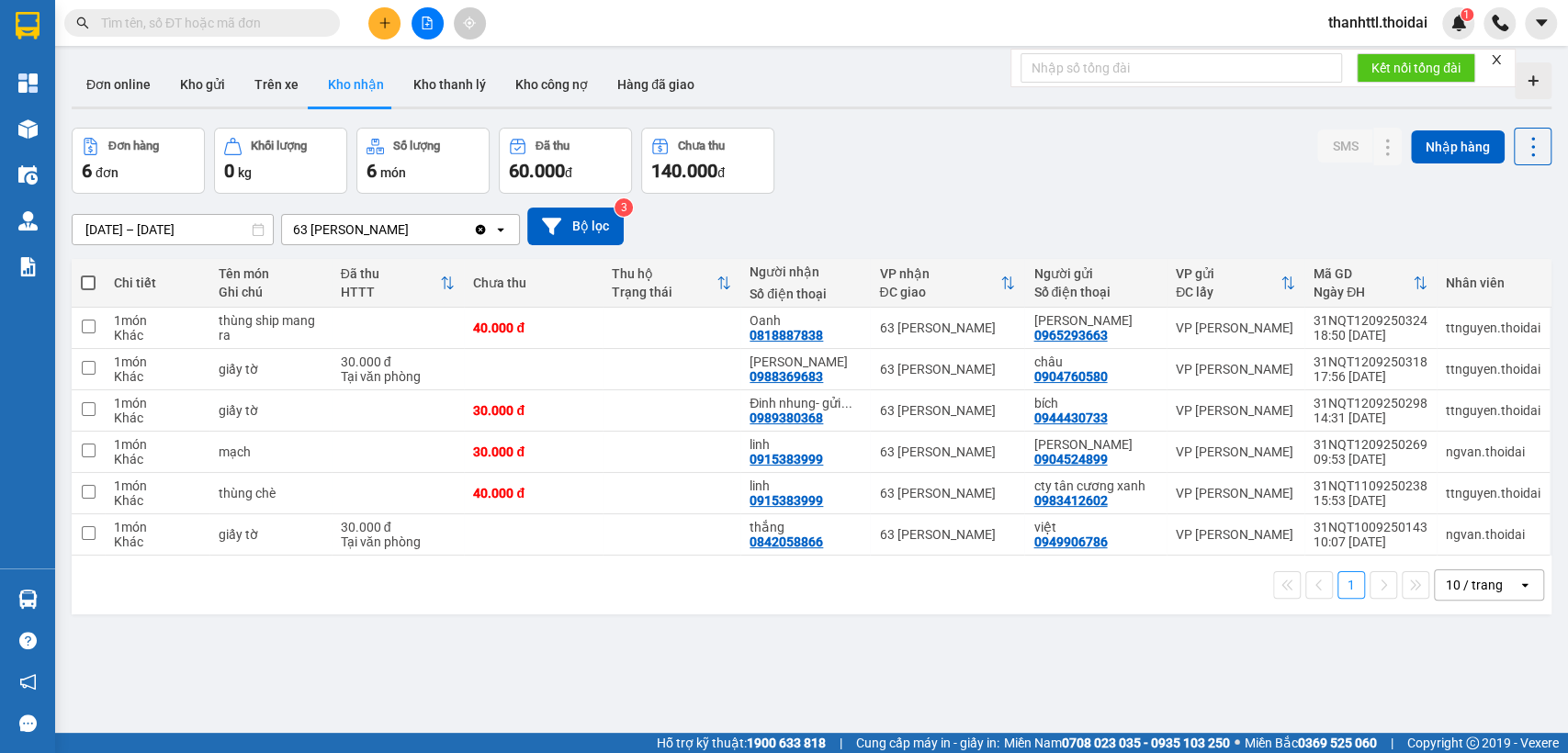
click at [497, 228] on icon "open" at bounding box center [501, 229] width 15 height 15
click at [177, 22] on input "text" at bounding box center [209, 23] width 217 height 20
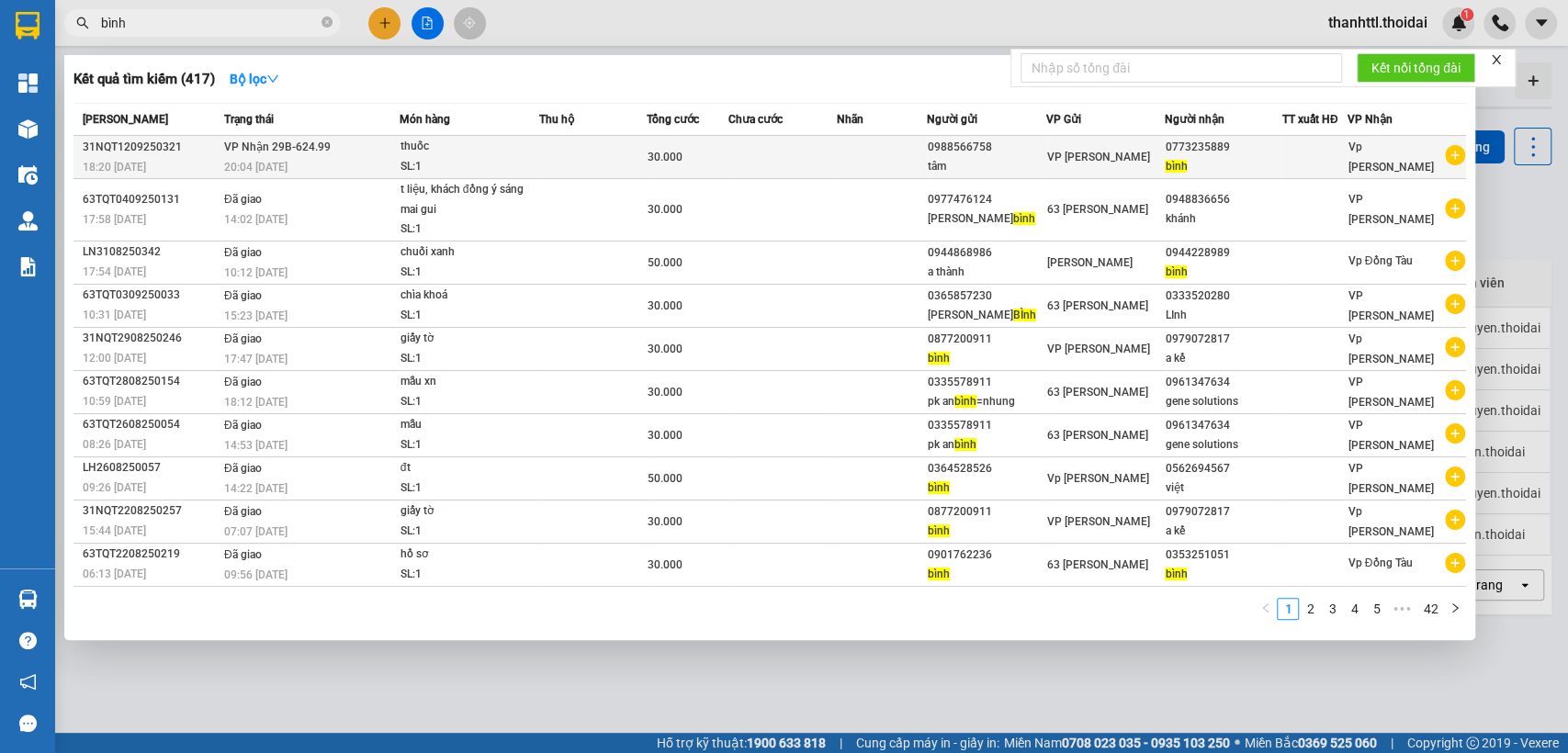
type input "bình"
click at [255, 153] on span "VP Nhận 29B-624.99" at bounding box center [277, 146] width 107 height 15
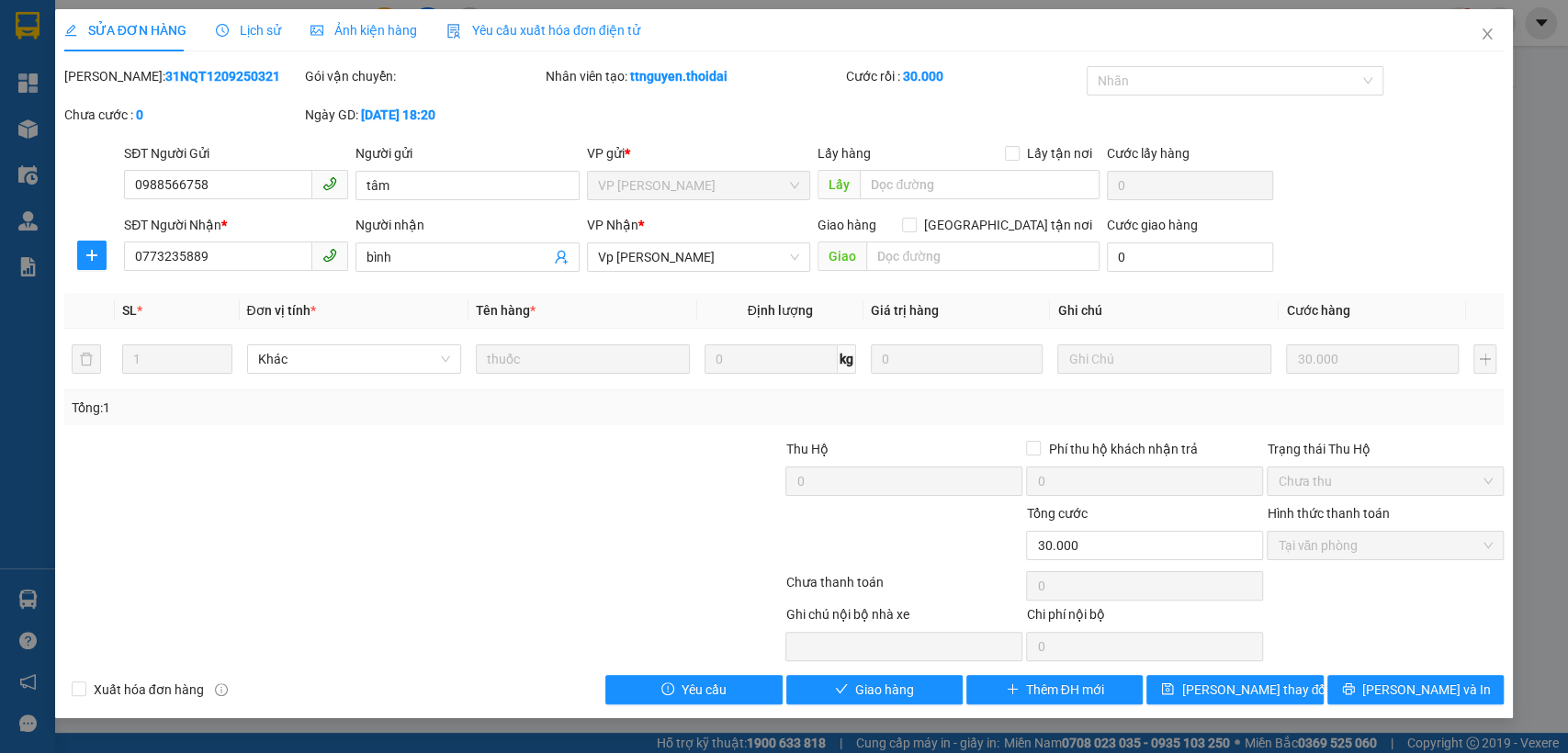
click at [245, 33] on span "Lịch sử" at bounding box center [249, 30] width 65 height 15
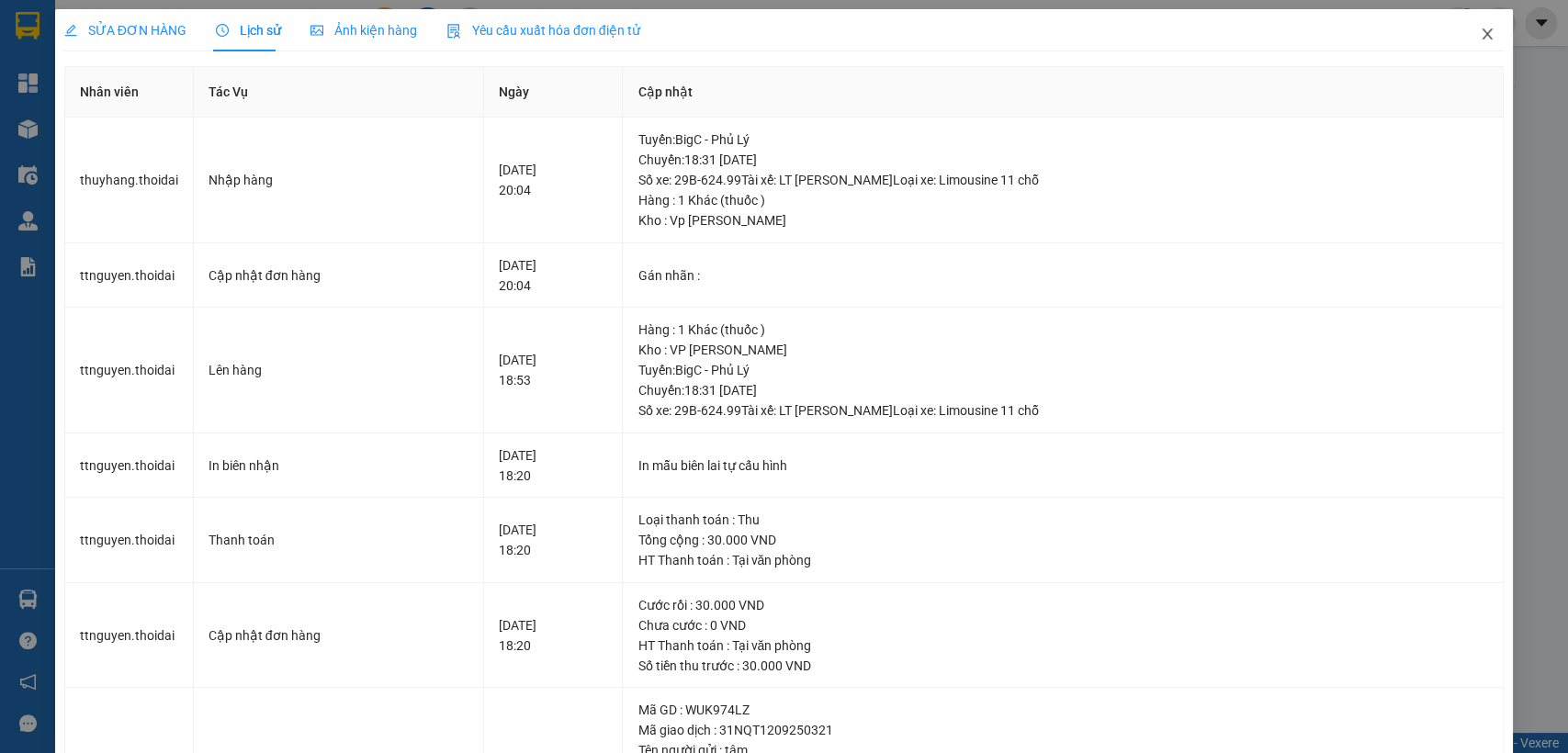
click at [1480, 38] on icon "close" at bounding box center [1487, 34] width 15 height 15
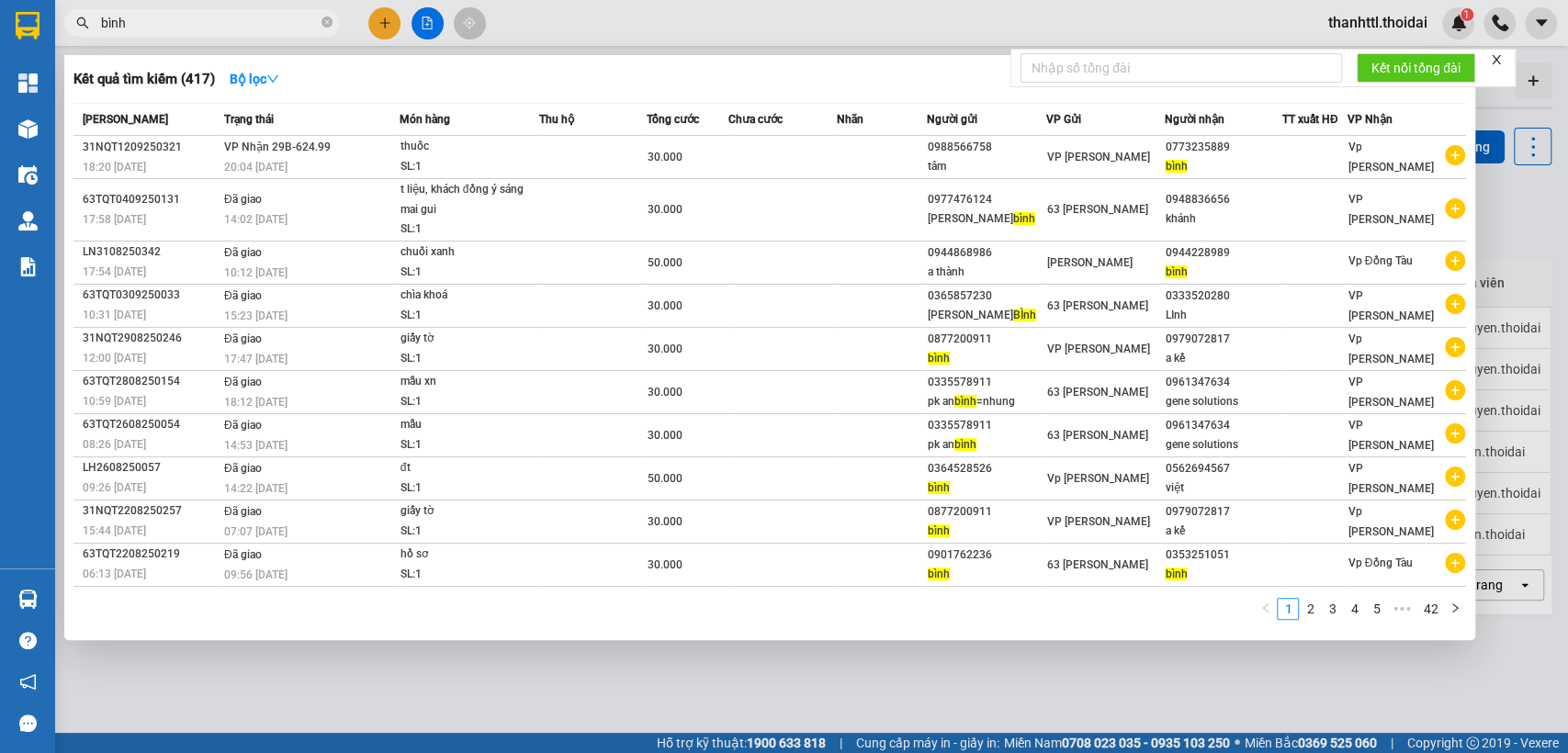
click at [204, 22] on input "bình" at bounding box center [209, 23] width 217 height 20
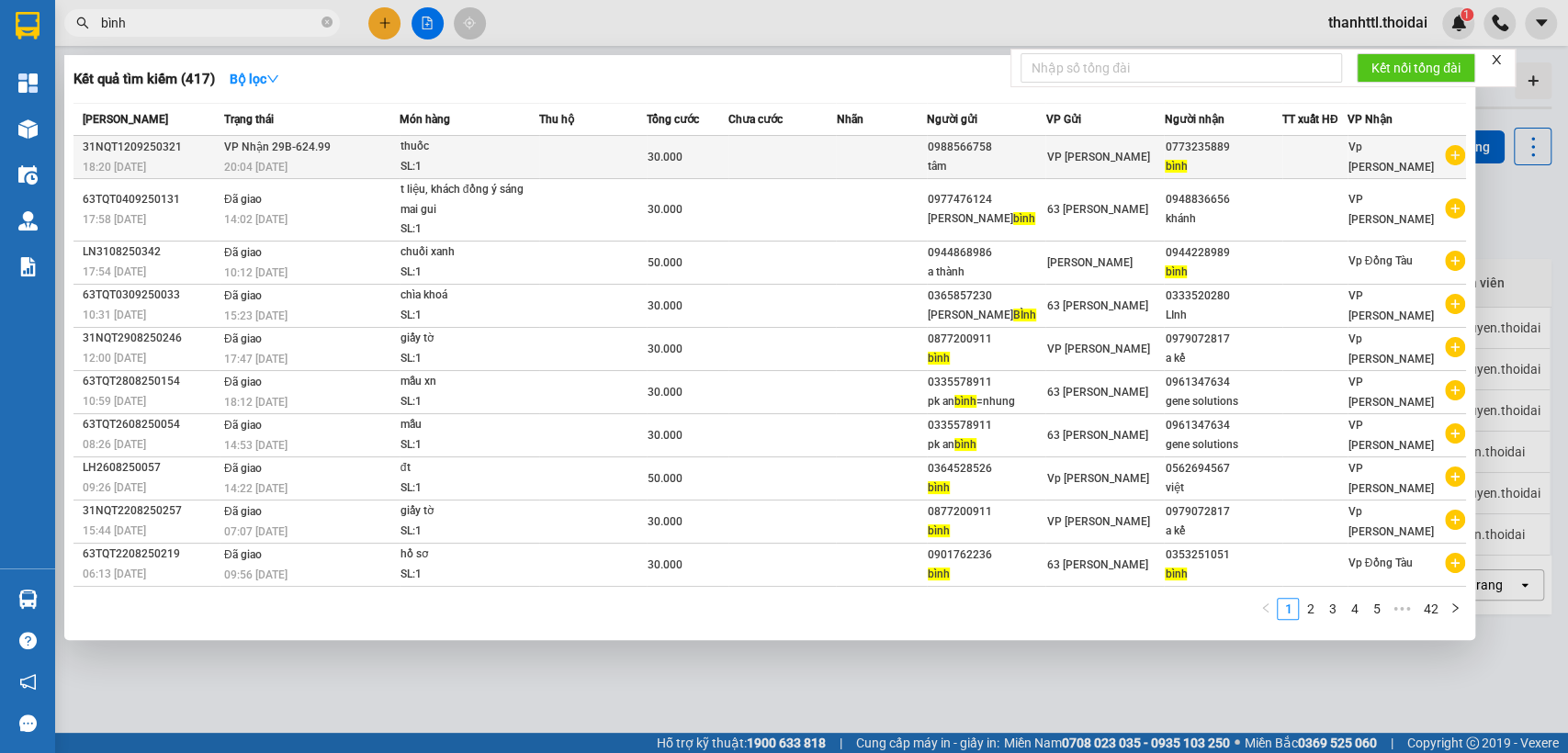
click at [1371, 153] on span "Vp [PERSON_NAME]" at bounding box center [1391, 156] width 86 height 33
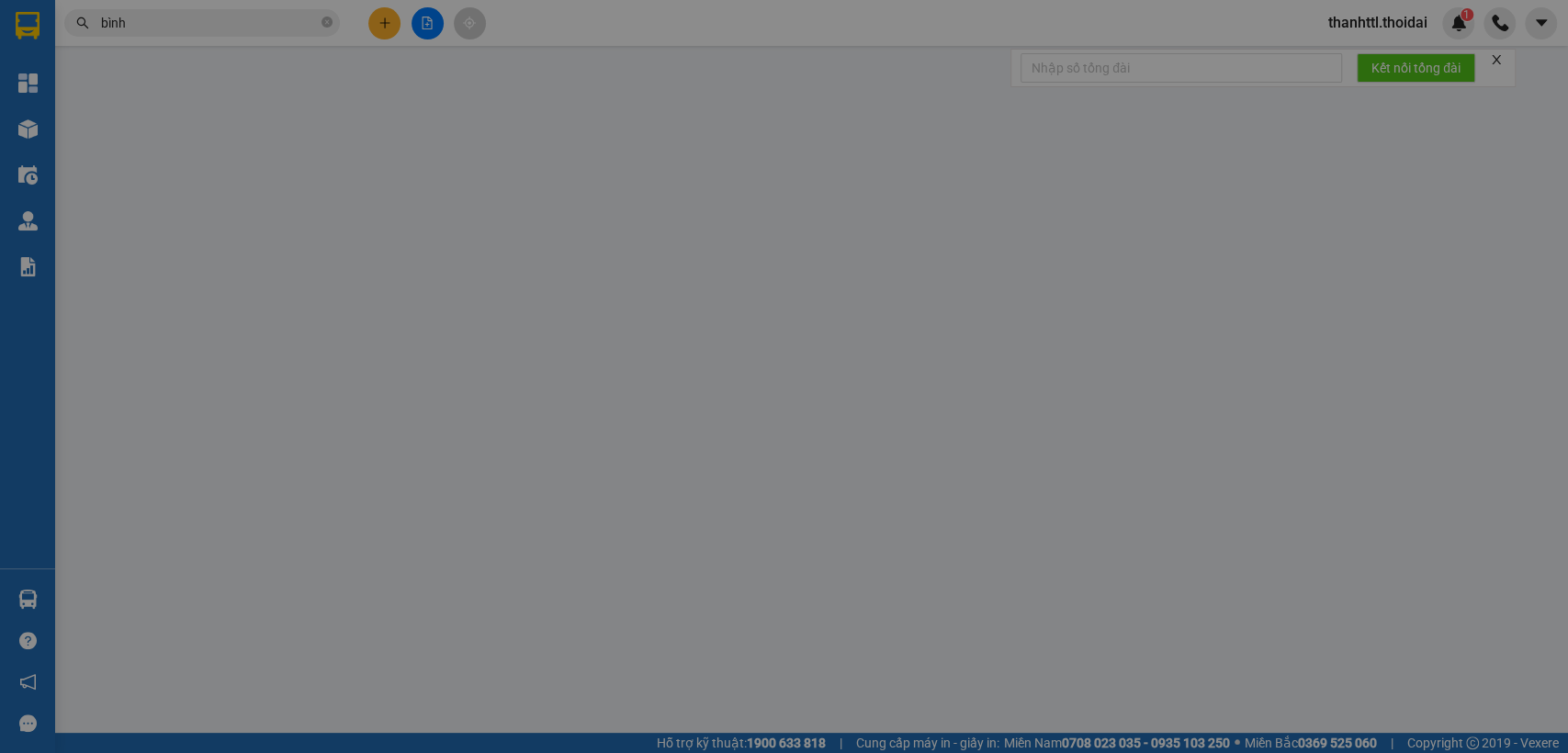
type input "0988566758"
type input "tâm"
type input "0773235889"
type input "bình"
type input "30.000"
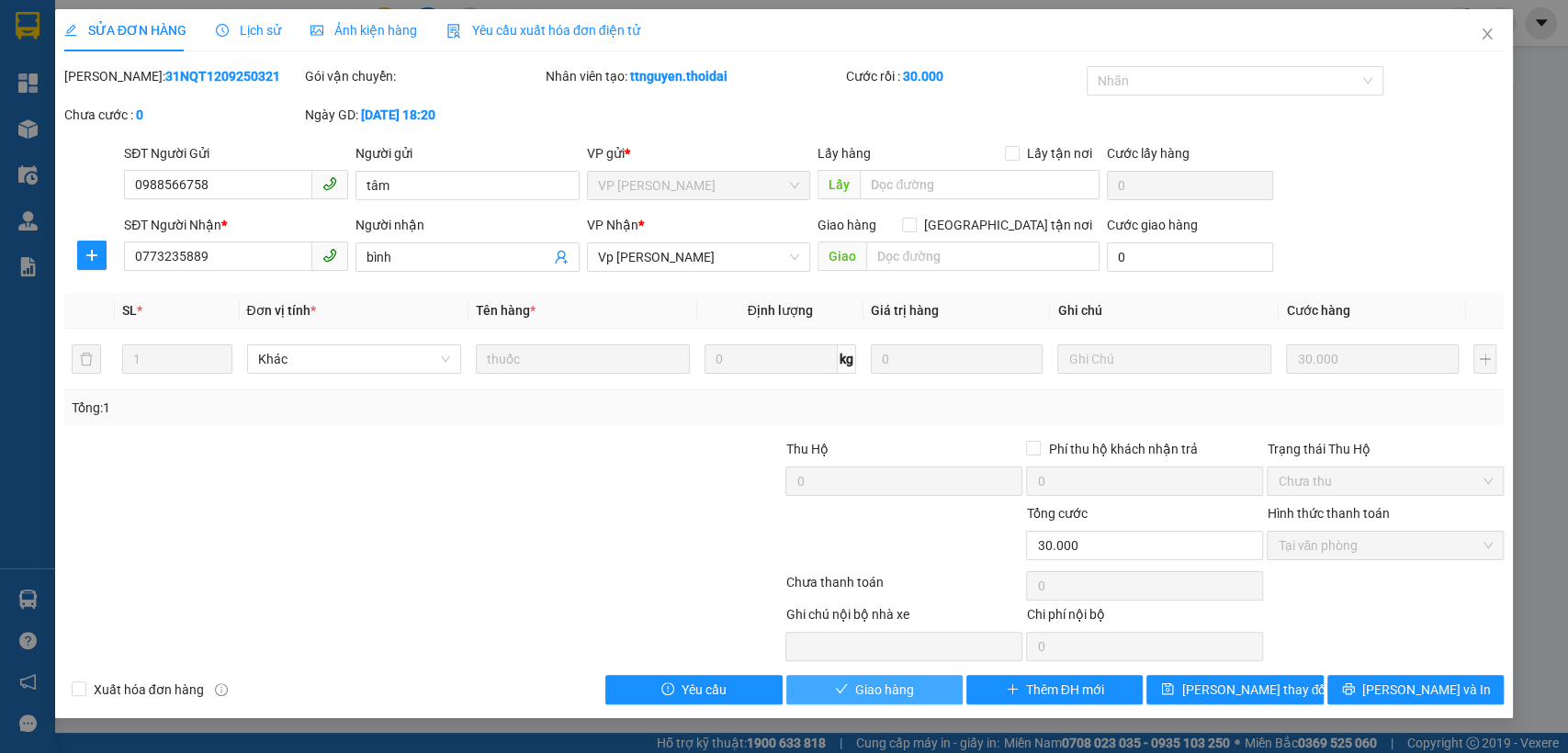
click at [885, 692] on span "Giao hàng" at bounding box center [885, 690] width 59 height 20
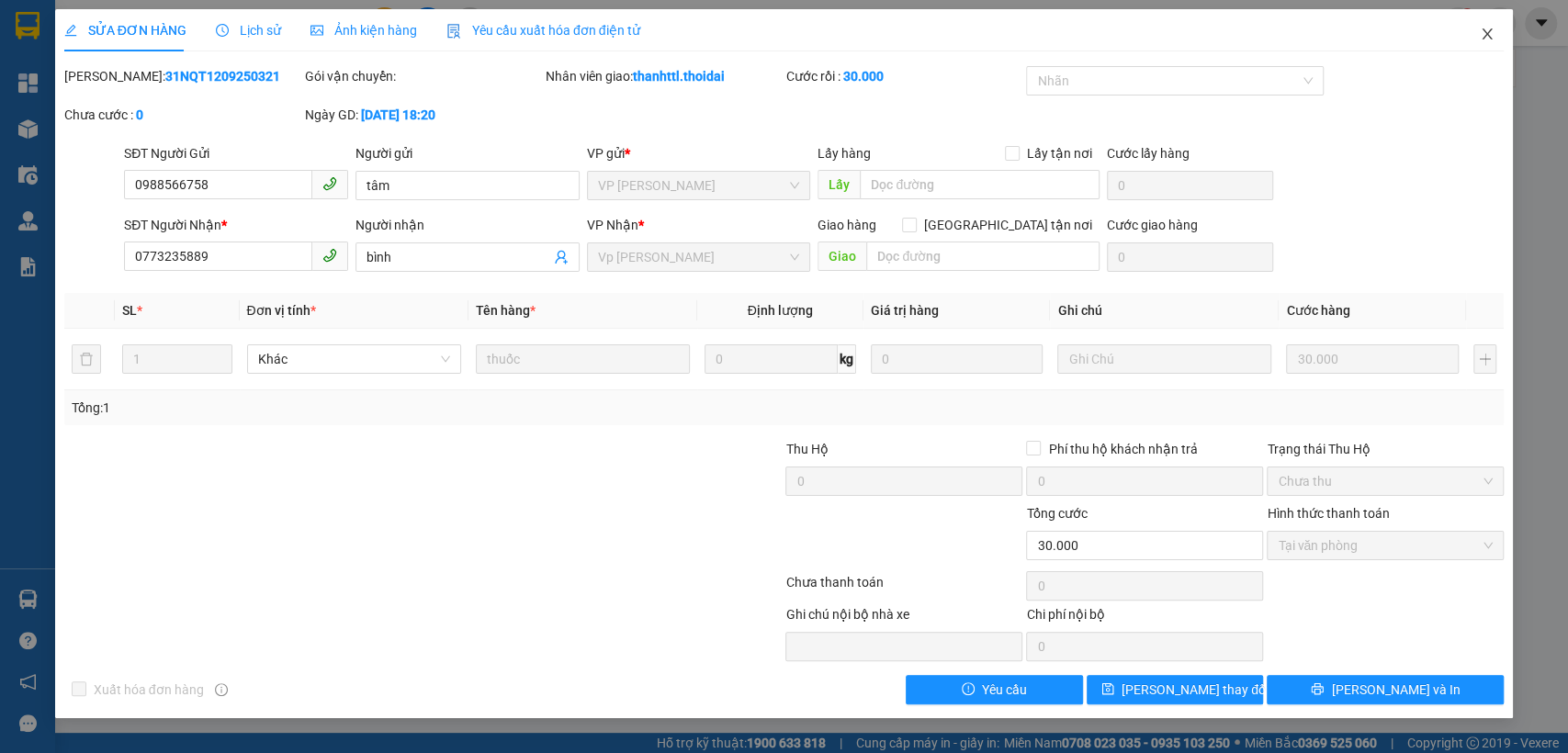
click at [1491, 25] on span "Close" at bounding box center [1487, 35] width 51 height 51
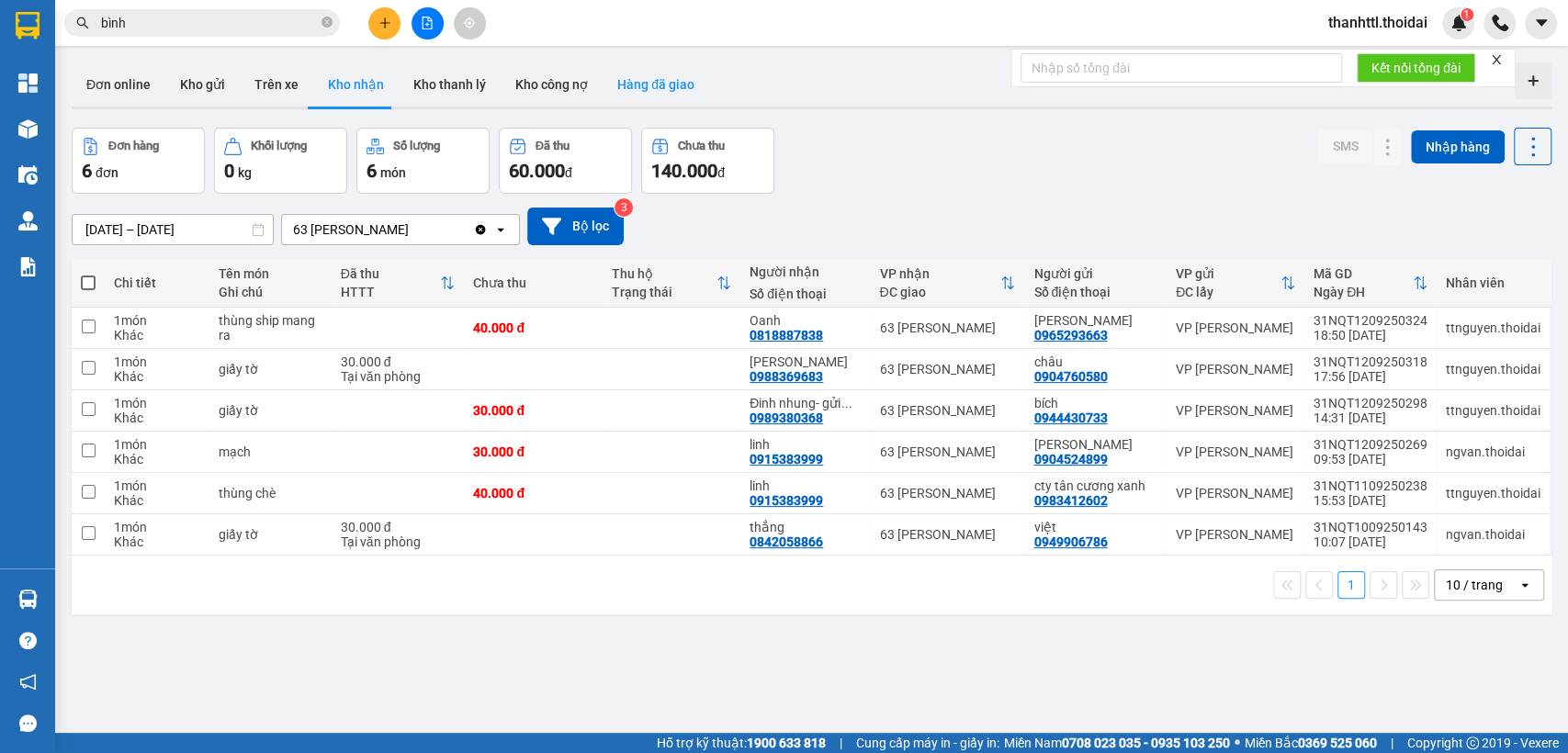
click at [665, 90] on button "Hàng đã giao" at bounding box center [656, 84] width 107 height 44
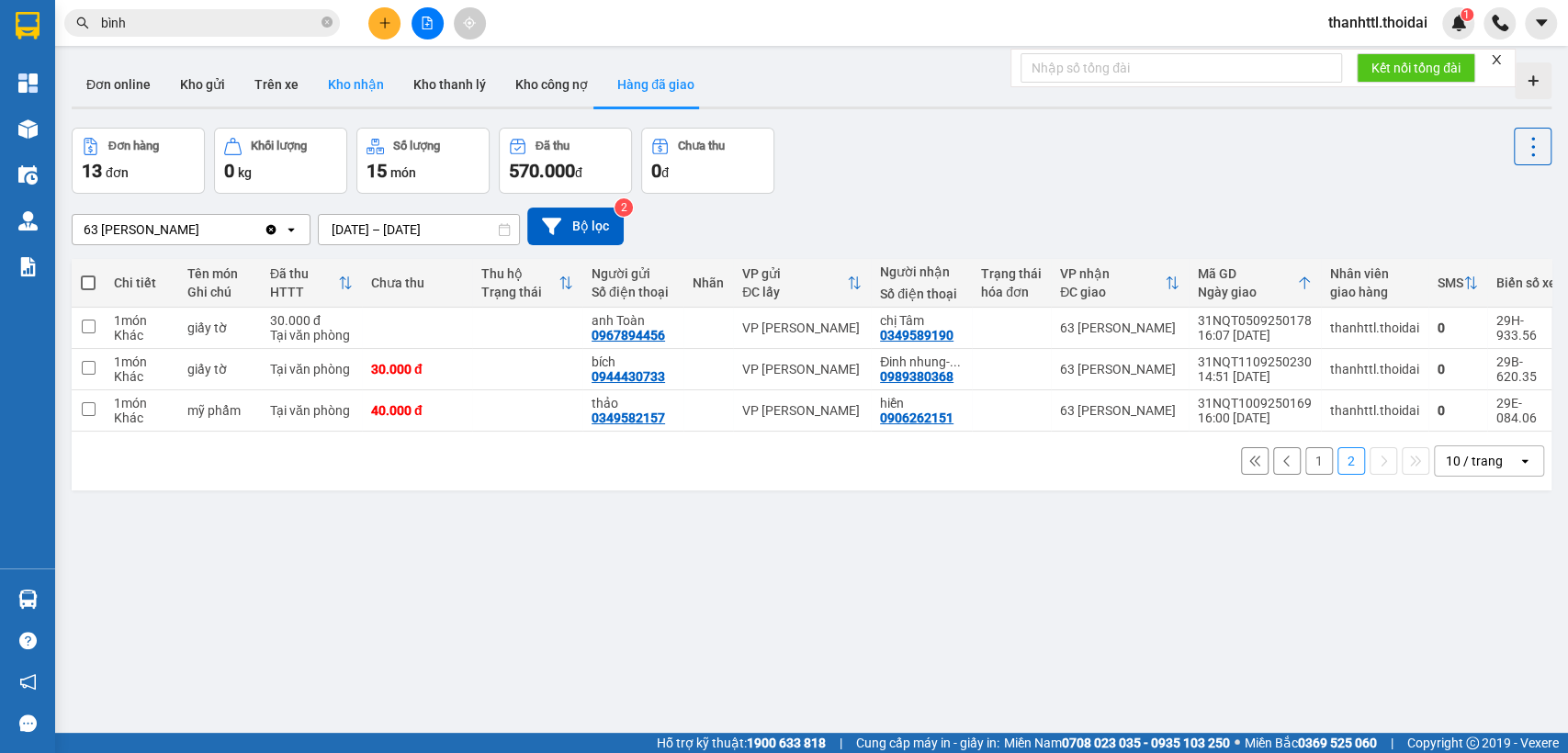
click at [350, 86] on button "Kho nhận" at bounding box center [355, 84] width 86 height 44
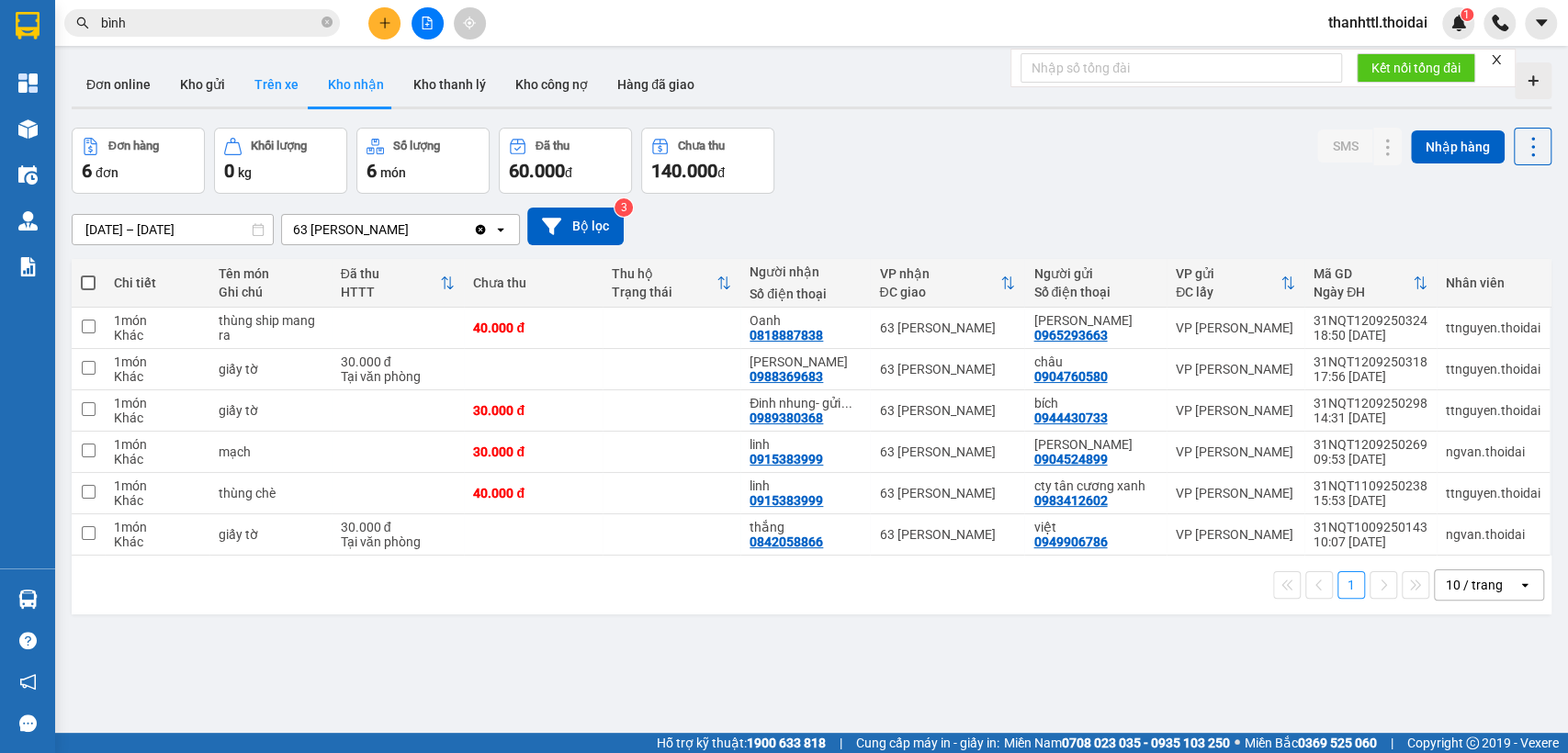
click at [264, 95] on button "Trên xe" at bounding box center [276, 84] width 73 height 44
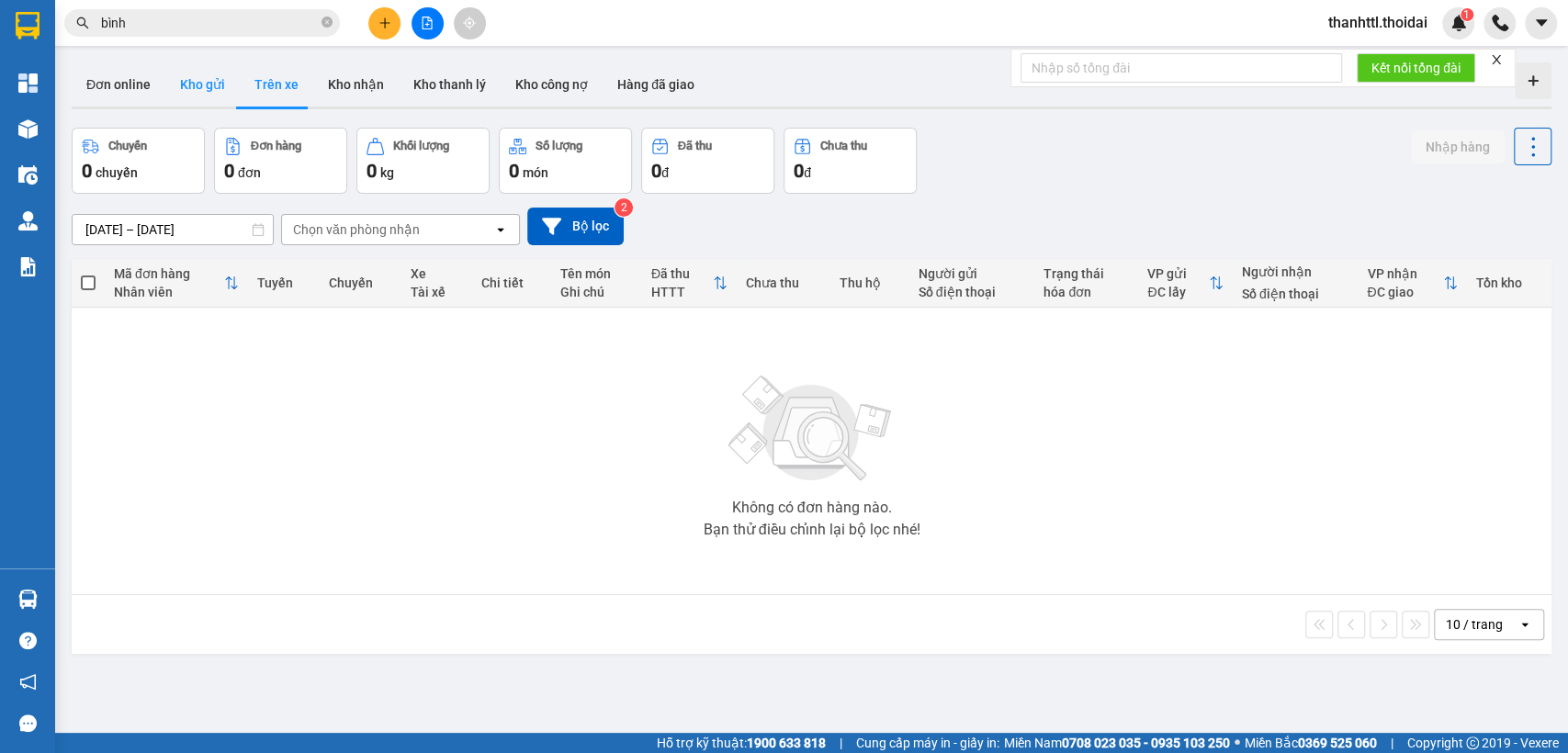
click at [203, 83] on button "Kho gửi" at bounding box center [201, 84] width 74 height 44
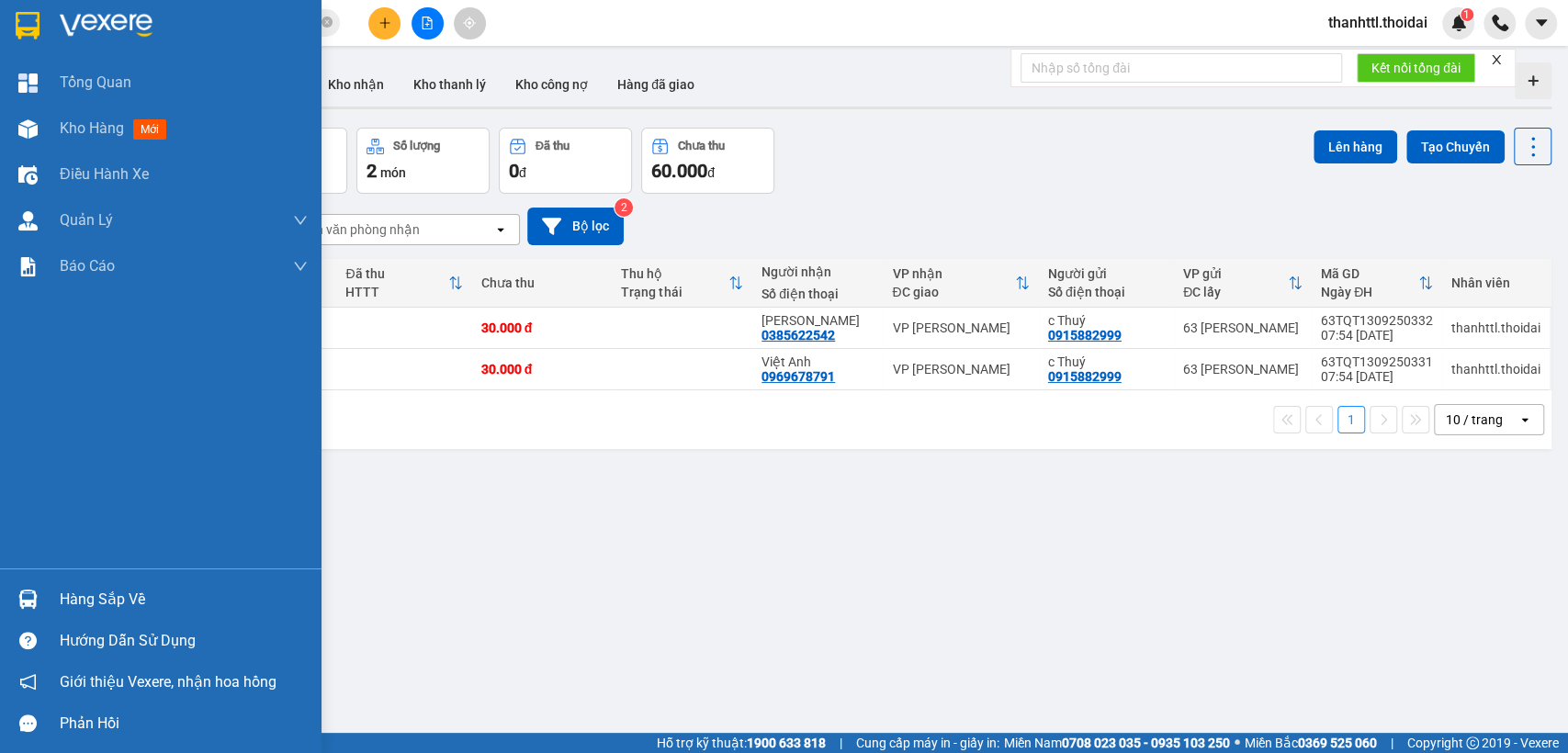
click at [113, 611] on div "Hàng sắp về" at bounding box center [183, 600] width 248 height 28
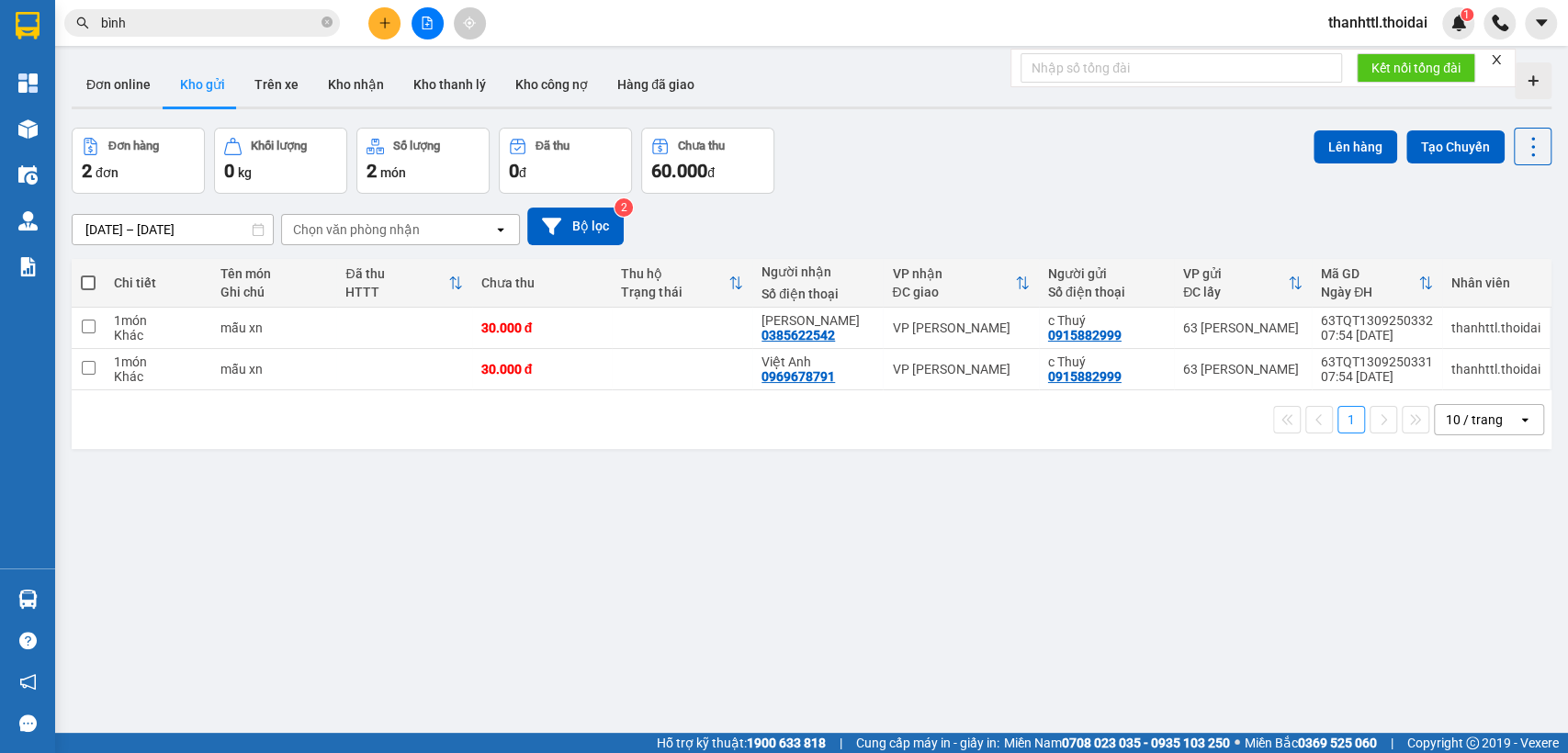
drag, startPoint x: 839, startPoint y: 589, endPoint x: 372, endPoint y: 198, distance: 609.1
click at [839, 587] on section "Kết quả tìm kiếm ( 417 ) Bộ lọc Mã ĐH Trạng thái Món hàng Thu hộ Tổng cước Chưa…" at bounding box center [784, 376] width 1568 height 753
click at [276, 92] on button "Trên xe" at bounding box center [276, 84] width 73 height 44
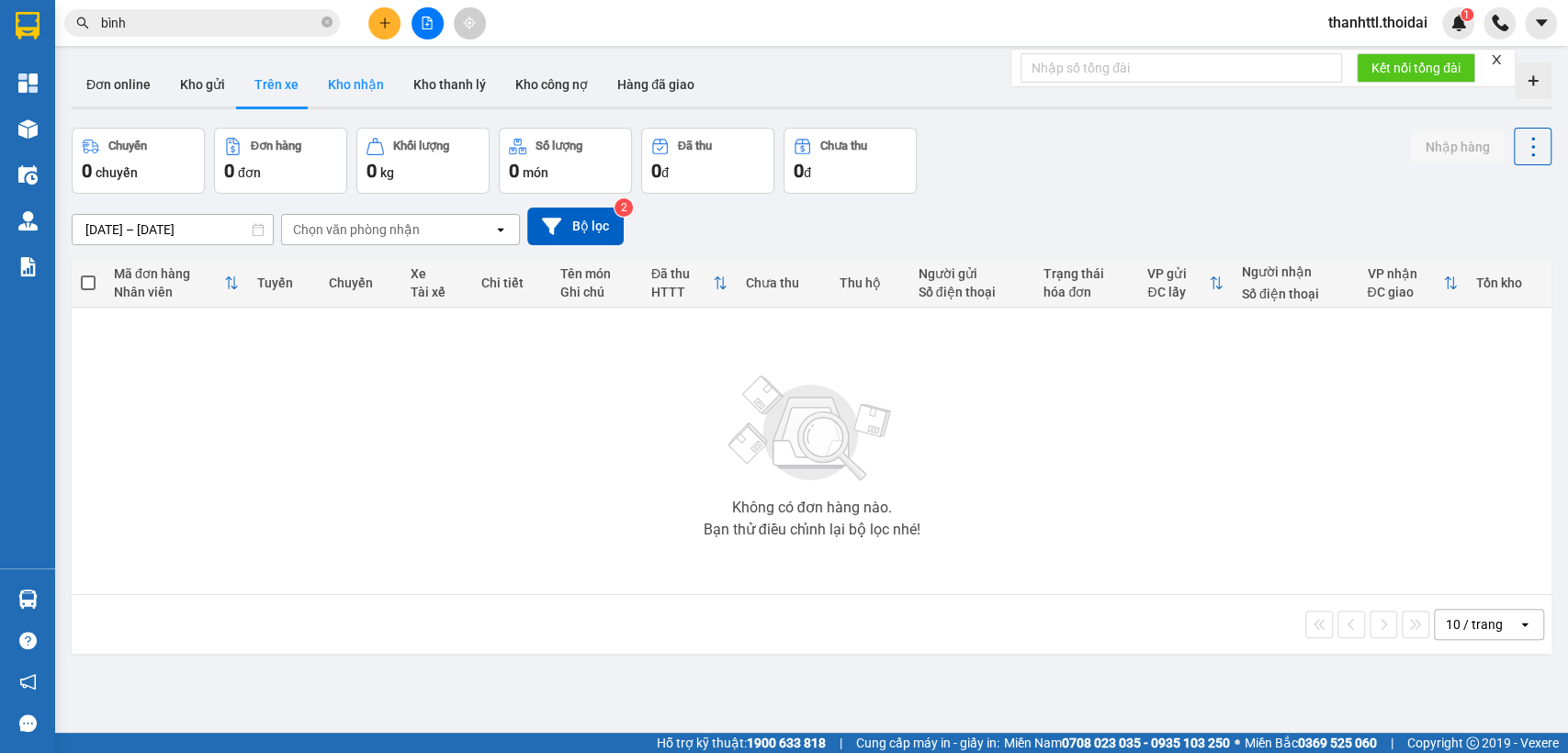
click at [355, 83] on button "Kho nhận" at bounding box center [355, 84] width 86 height 44
type input "[DATE] – [DATE]"
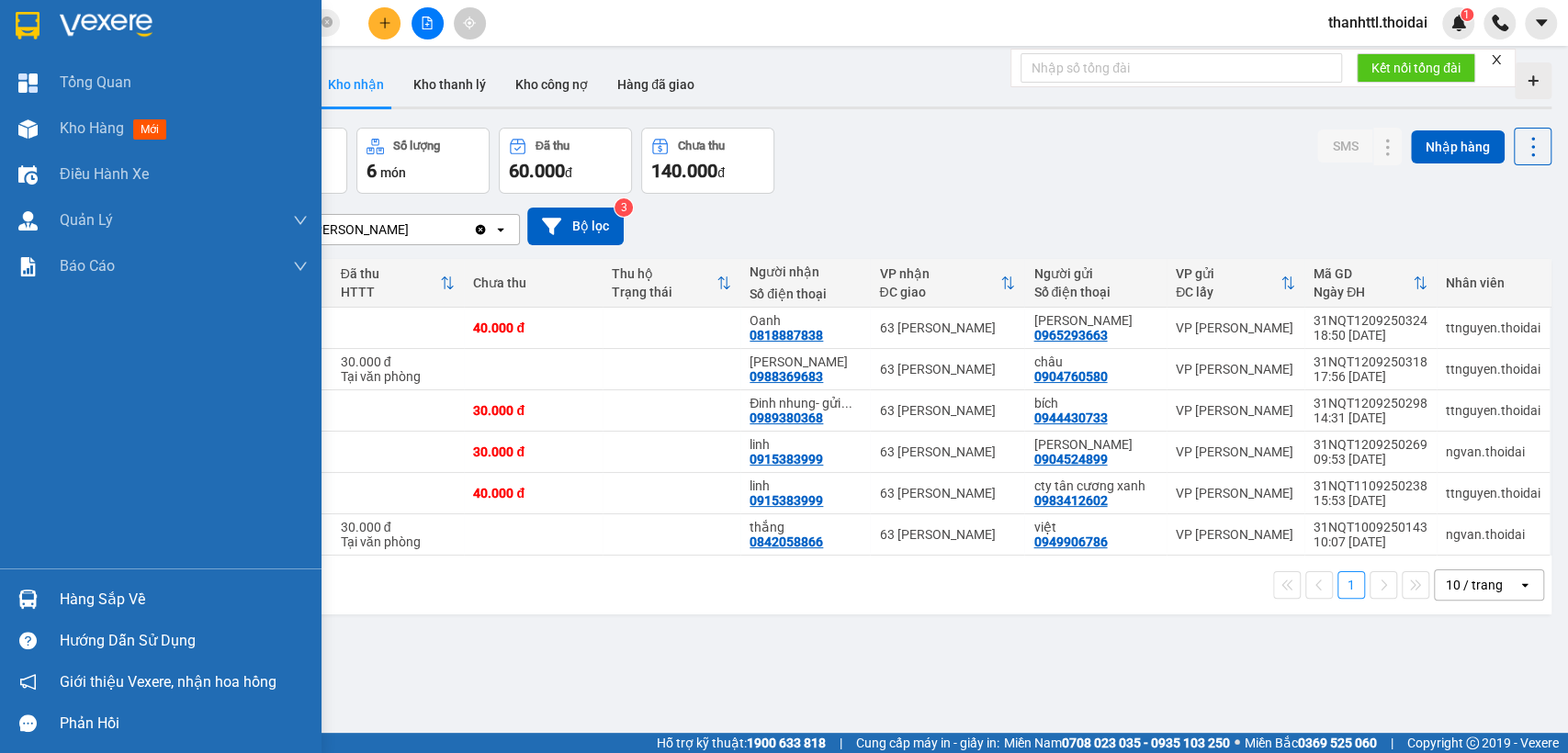
click at [91, 598] on div "Hàng sắp về" at bounding box center [183, 600] width 248 height 28
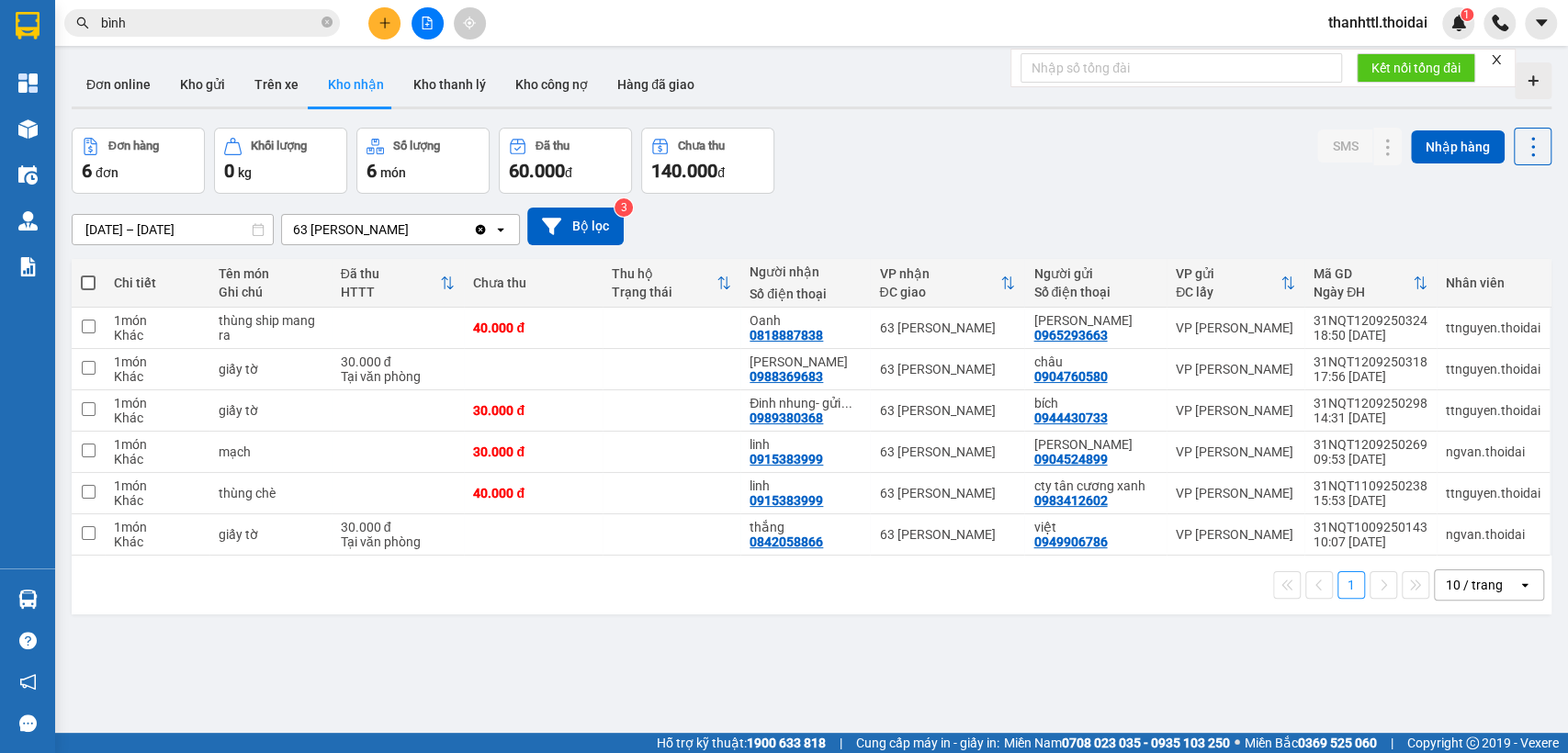
drag, startPoint x: 1182, startPoint y: 665, endPoint x: 643, endPoint y: 22, distance: 839.0
click at [1183, 664] on section "Kết quả tìm kiếm ( 417 ) Bộ lọc Mã ĐH Trạng thái Món hàng Thu hộ Tổng cước Chưa…" at bounding box center [784, 376] width 1568 height 753
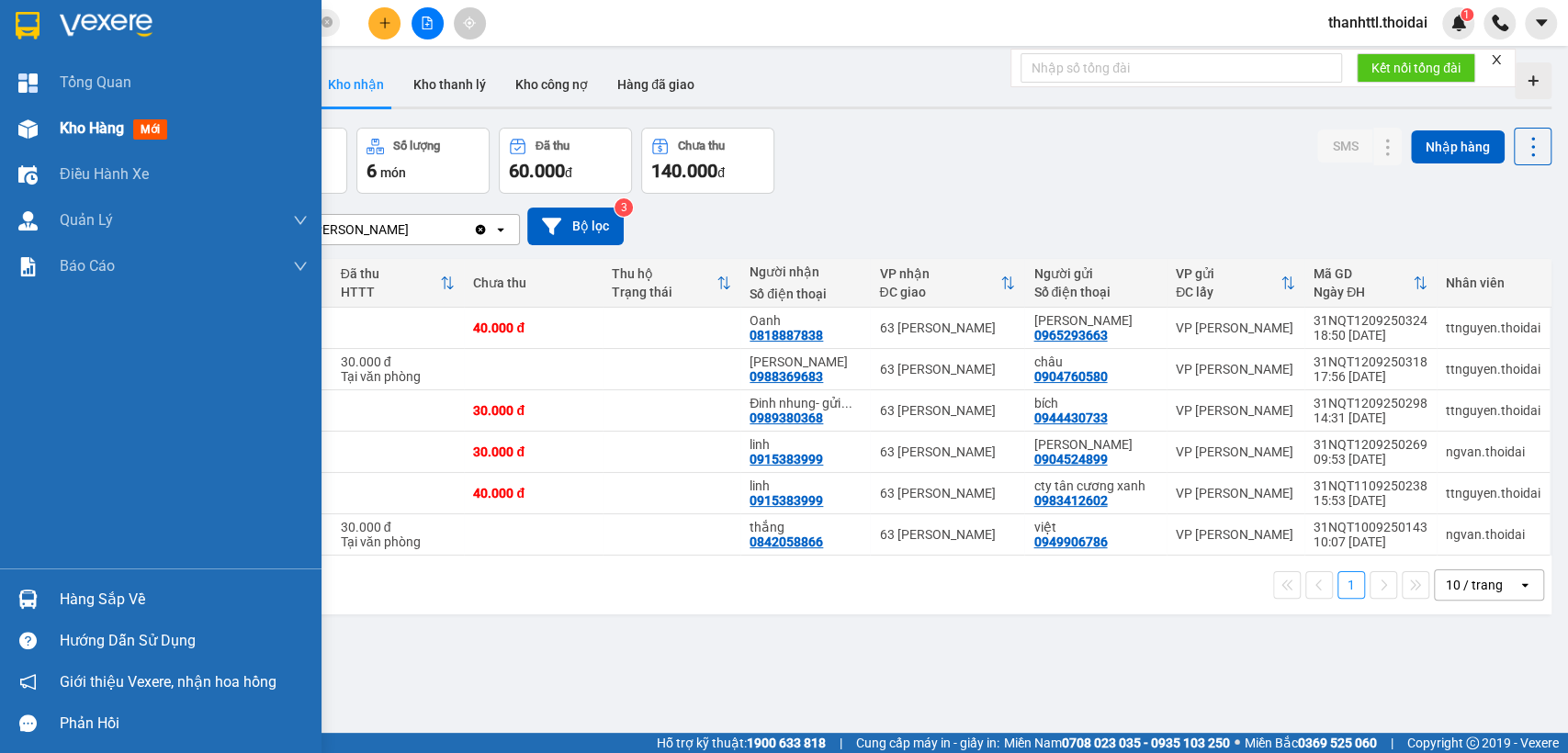
click at [93, 129] on span "Kho hàng" at bounding box center [91, 128] width 64 height 18
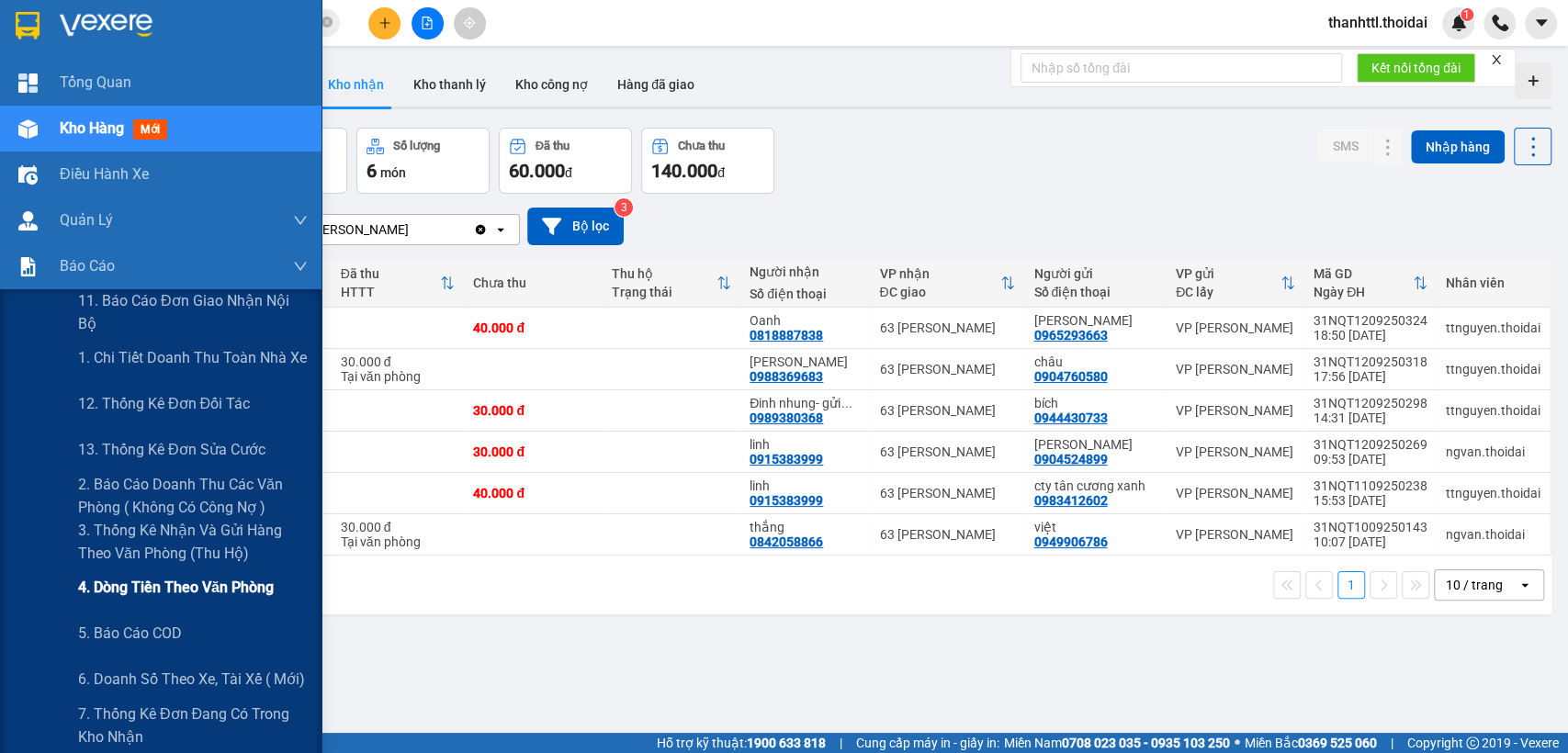
click at [166, 590] on span "4. Dòng tiền theo văn phòng" at bounding box center [176, 586] width 196 height 23
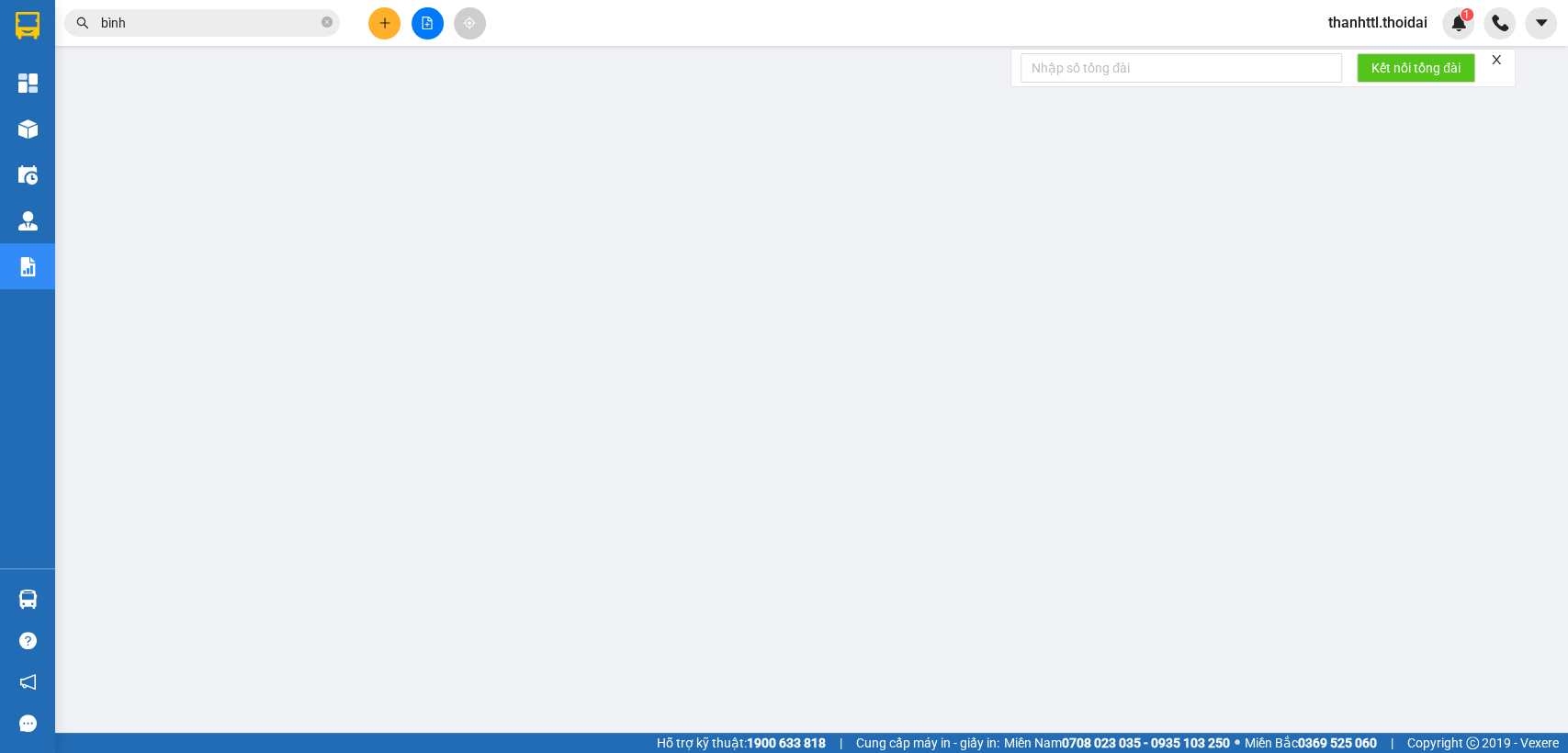
click at [192, 30] on input "bình" at bounding box center [209, 23] width 217 height 20
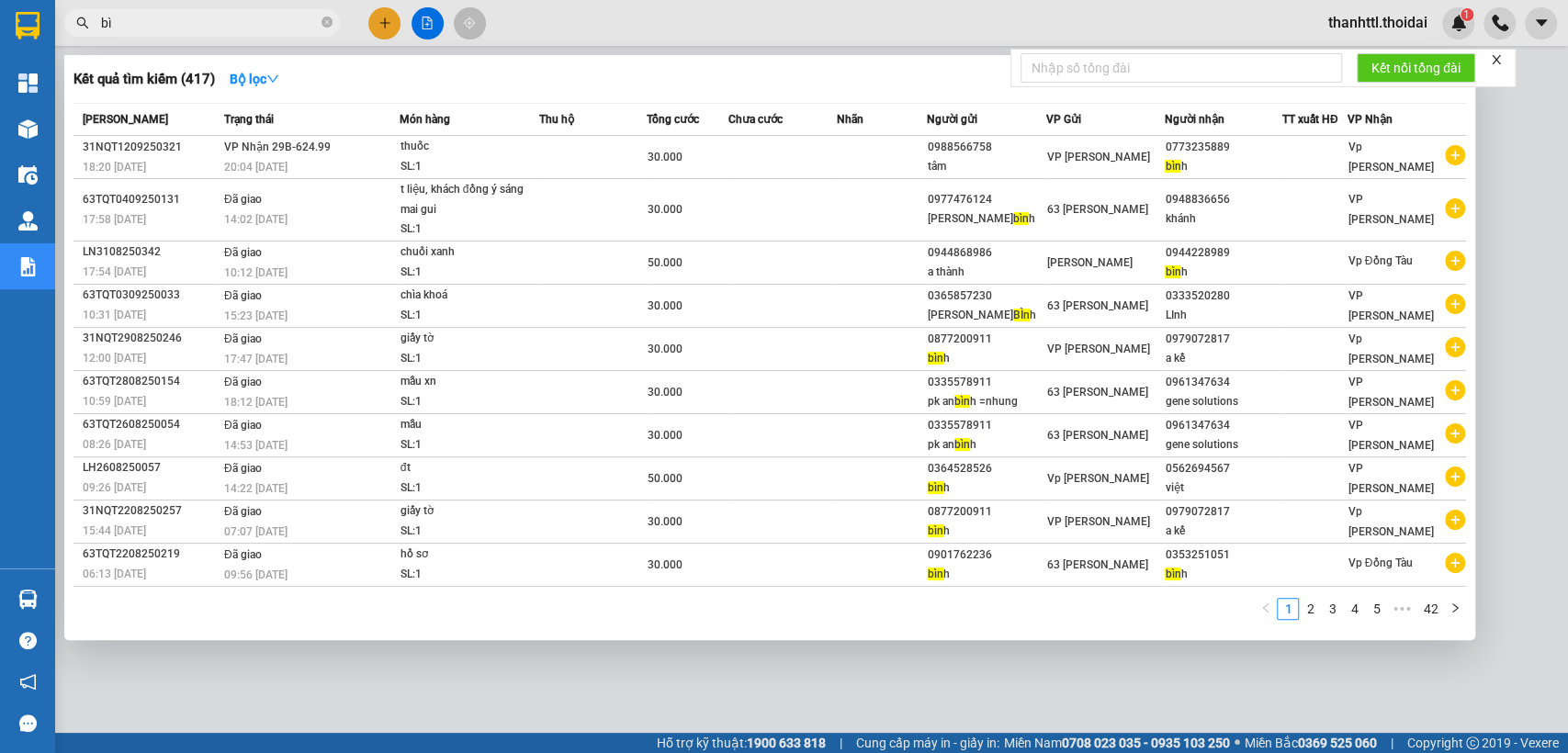
type input "b"
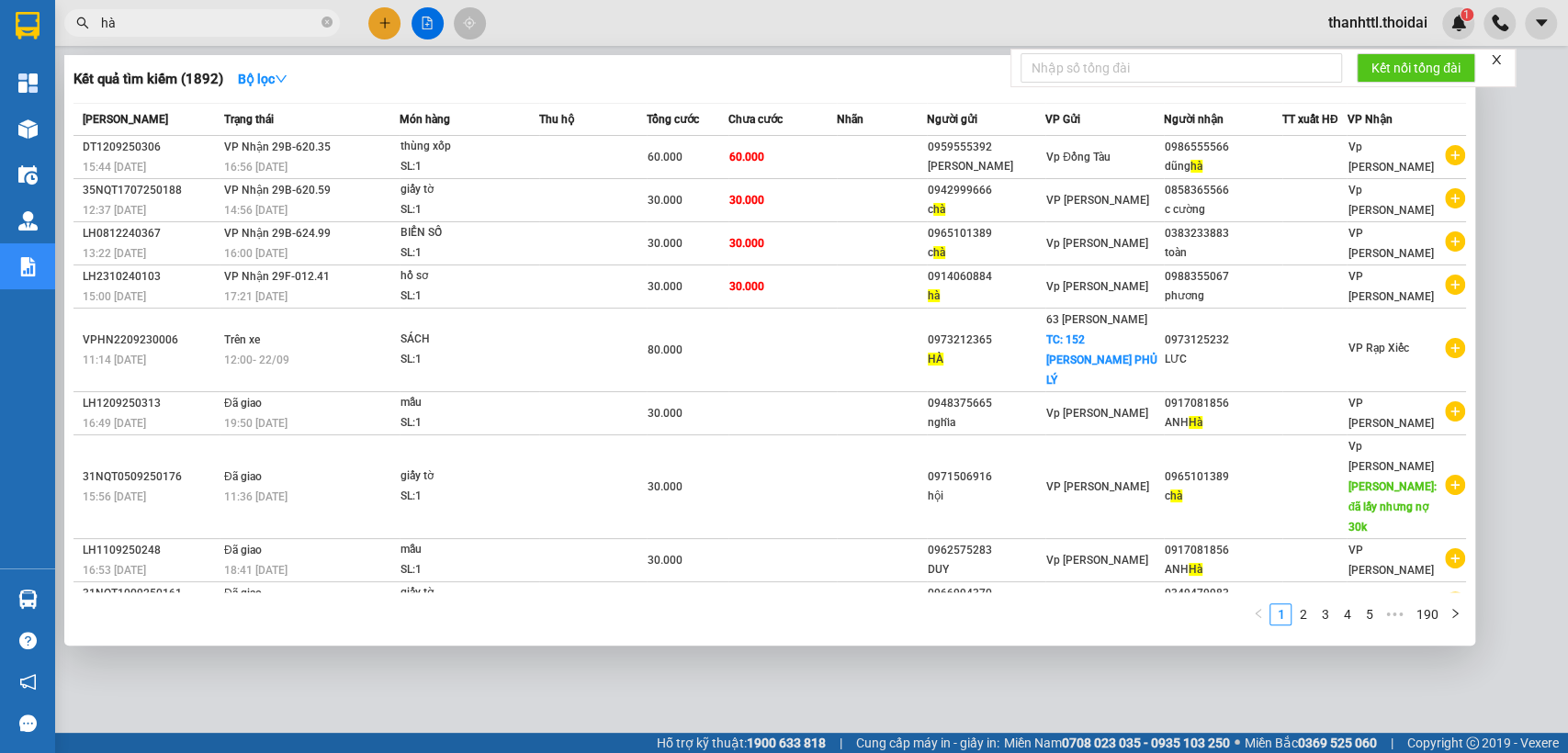
drag, startPoint x: 152, startPoint y: 18, endPoint x: 0, endPoint y: 18, distance: 152.0
click at [0, 18] on section "Kết quả tìm kiếm ( 1892 ) Bộ lọc Mã ĐH Trạng thái Món hàng Thu hộ Tổng cước Chư…" at bounding box center [784, 376] width 1568 height 753
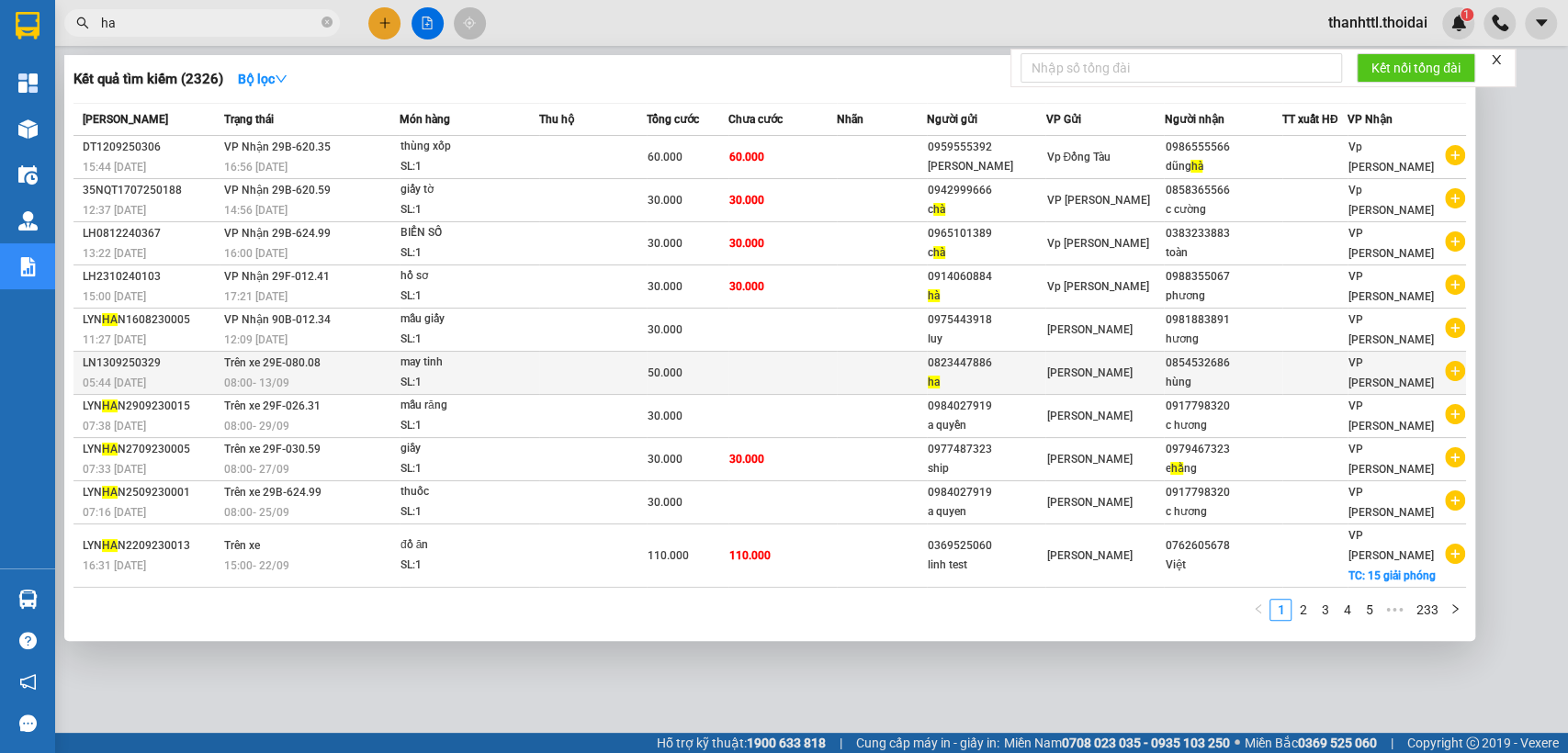
type input "ha"
click at [290, 373] on div "08:00 [DATE]" at bounding box center [311, 383] width 175 height 20
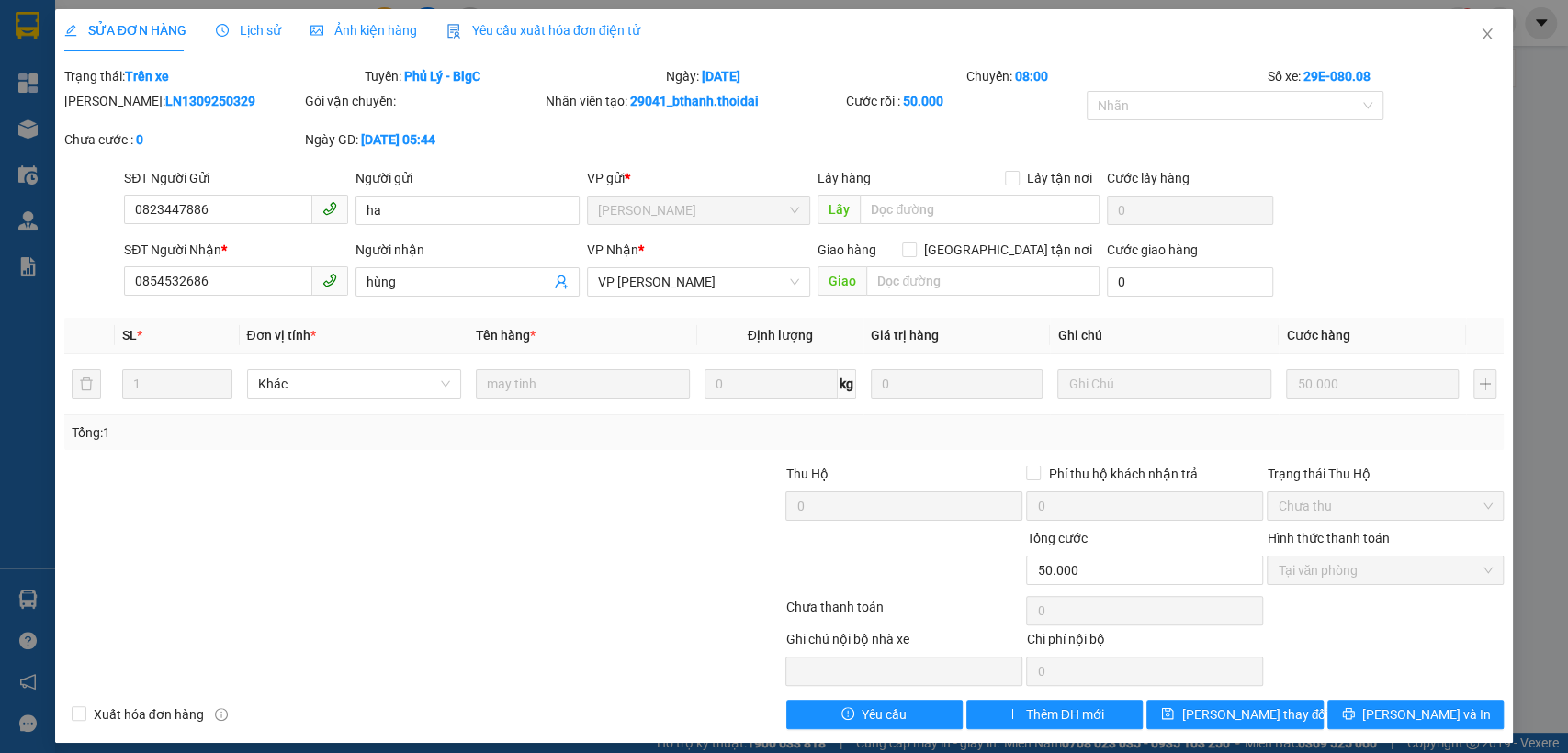
click at [273, 32] on span "Lịch sử" at bounding box center [249, 30] width 65 height 15
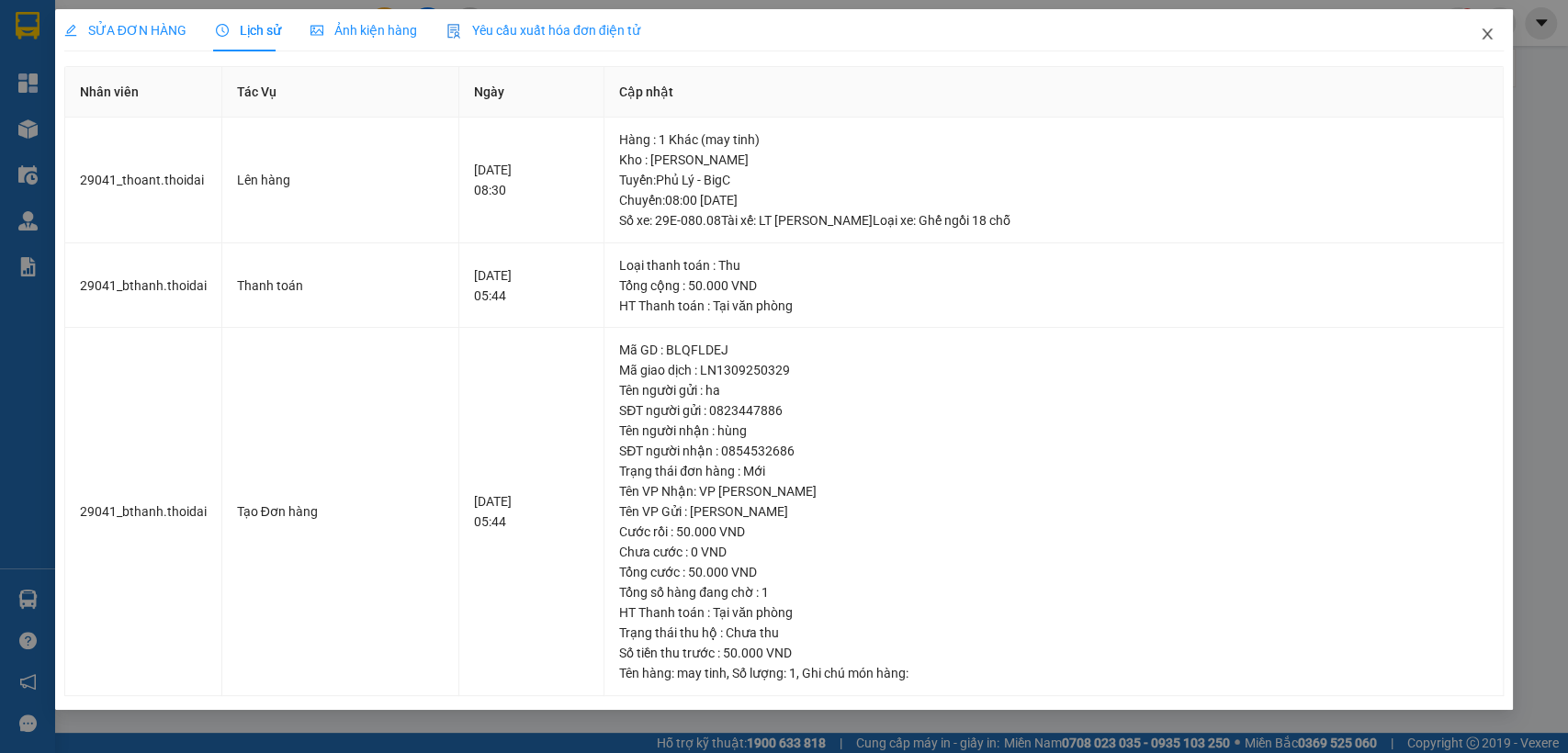
click at [1487, 36] on icon "close" at bounding box center [1487, 34] width 15 height 15
